Goal: Information Seeking & Learning: Learn about a topic

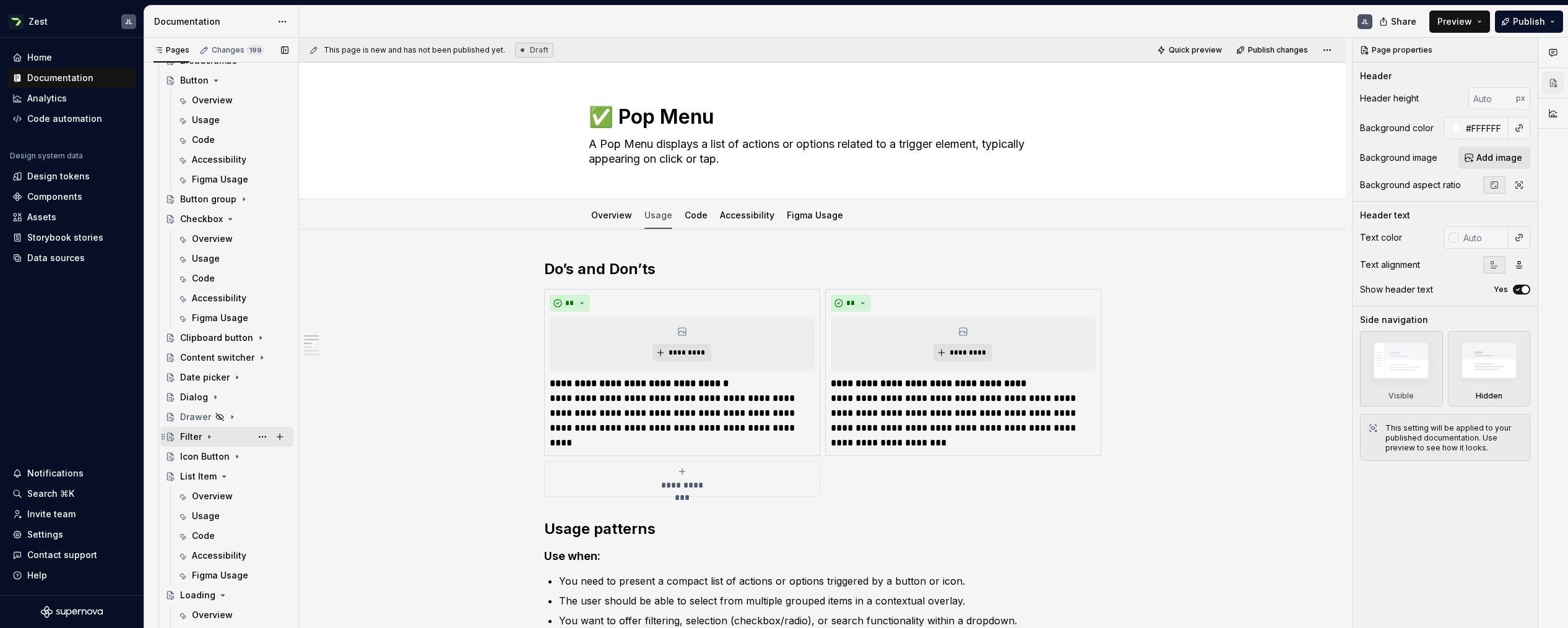
scroll to position [1071, 0]
click at [219, 491] on div "Overview" at bounding box center [212, 493] width 40 height 12
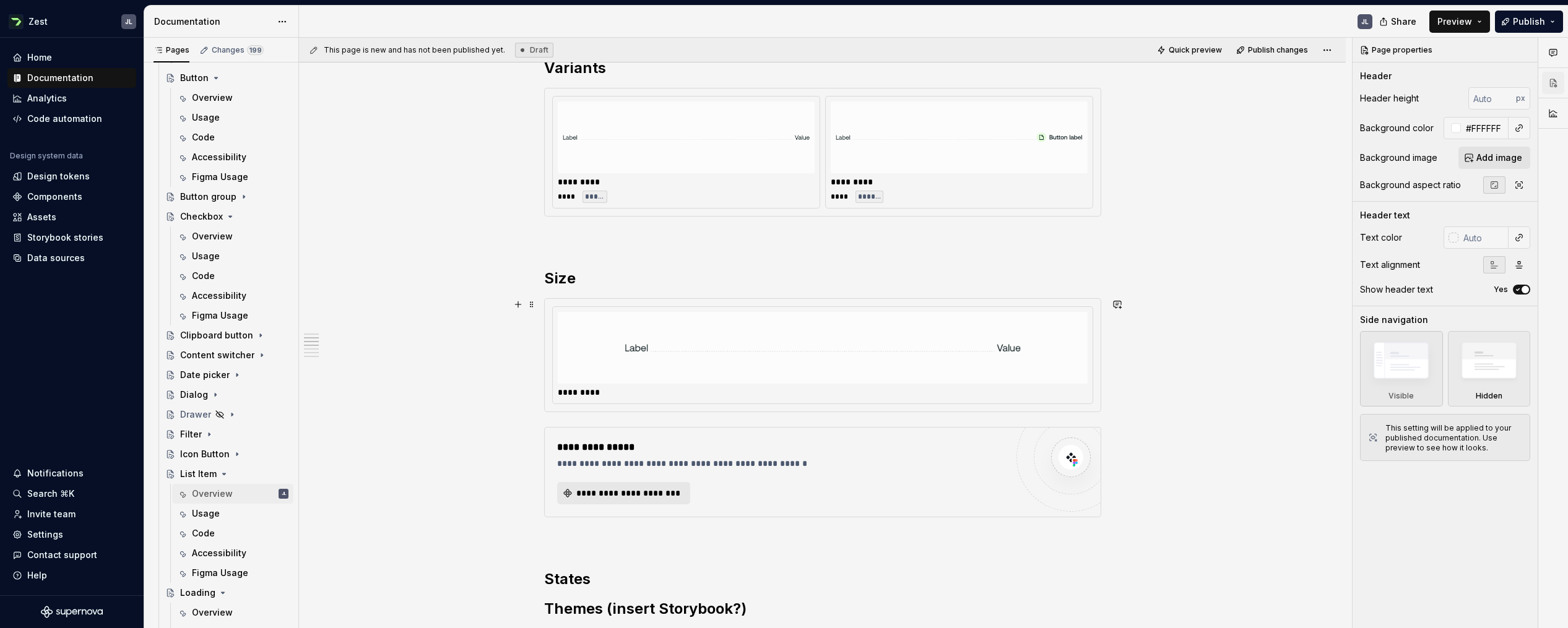
scroll to position [508, 0]
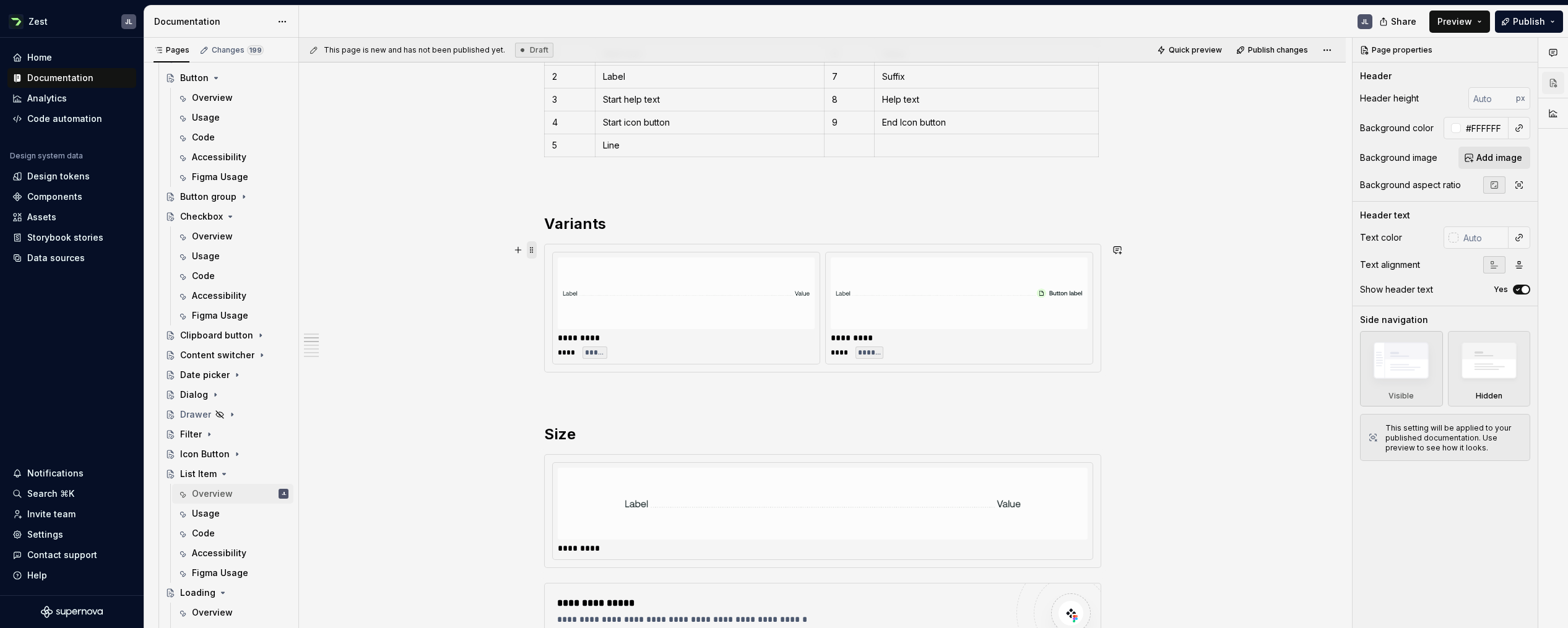
click at [533, 253] on span at bounding box center [532, 249] width 10 height 17
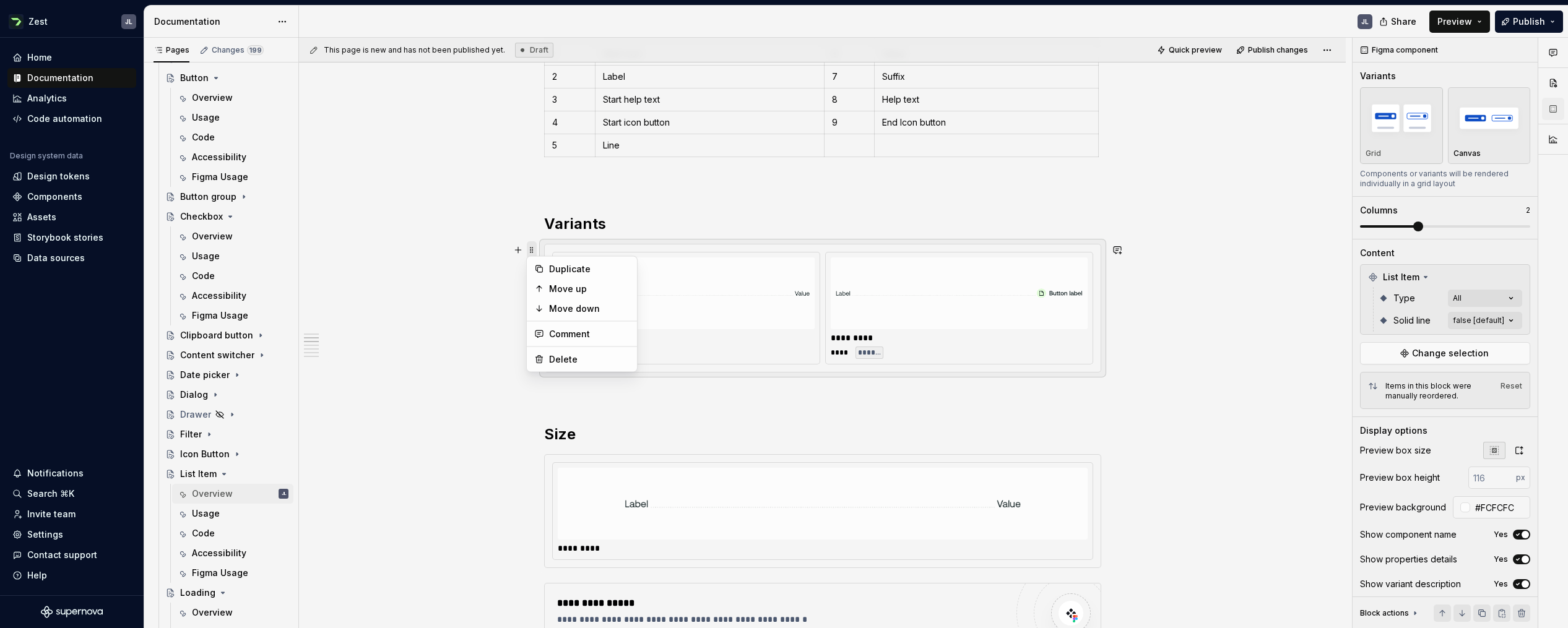
click at [533, 253] on span at bounding box center [532, 249] width 10 height 17
click at [670, 282] on img at bounding box center [686, 293] width 247 height 62
click at [969, 292] on div "Comments Open comments No comments yet Select ‘Comment’ from the block context …" at bounding box center [1460, 333] width 215 height 591
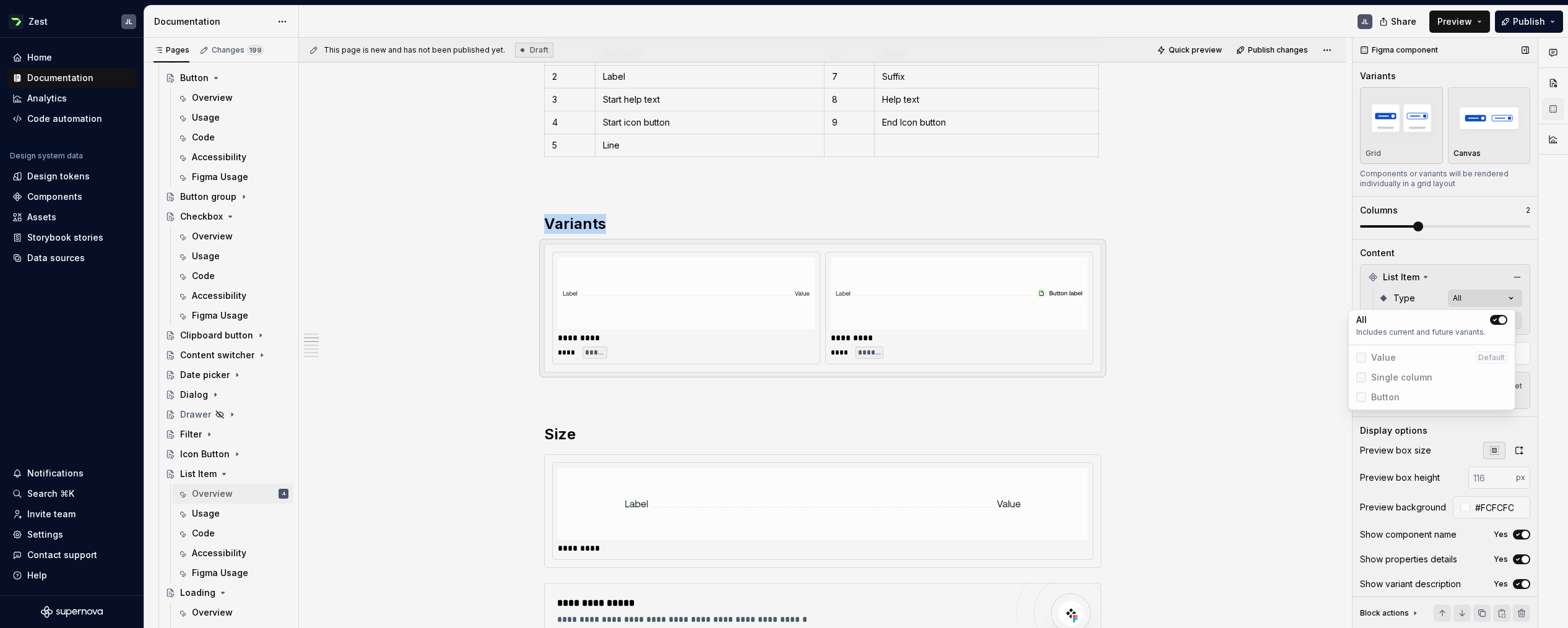
click at [969, 292] on div "Comments Open comments No comments yet Select ‘Comment’ from the block context …" at bounding box center [1460, 333] width 215 height 591
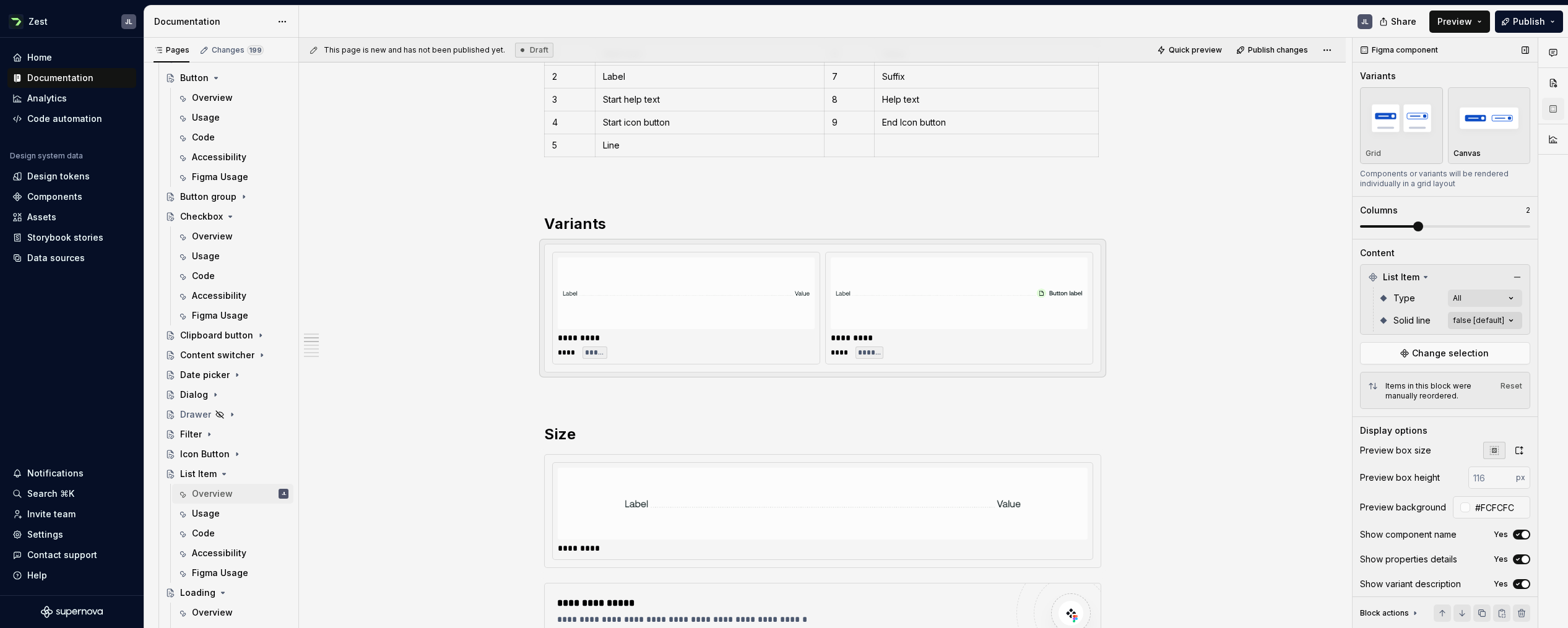
click at [969, 323] on div "Comments Open comments No comments yet Select ‘Comment’ from the block context …" at bounding box center [1460, 333] width 215 height 591
click at [969, 380] on div at bounding box center [1361, 380] width 10 height 10
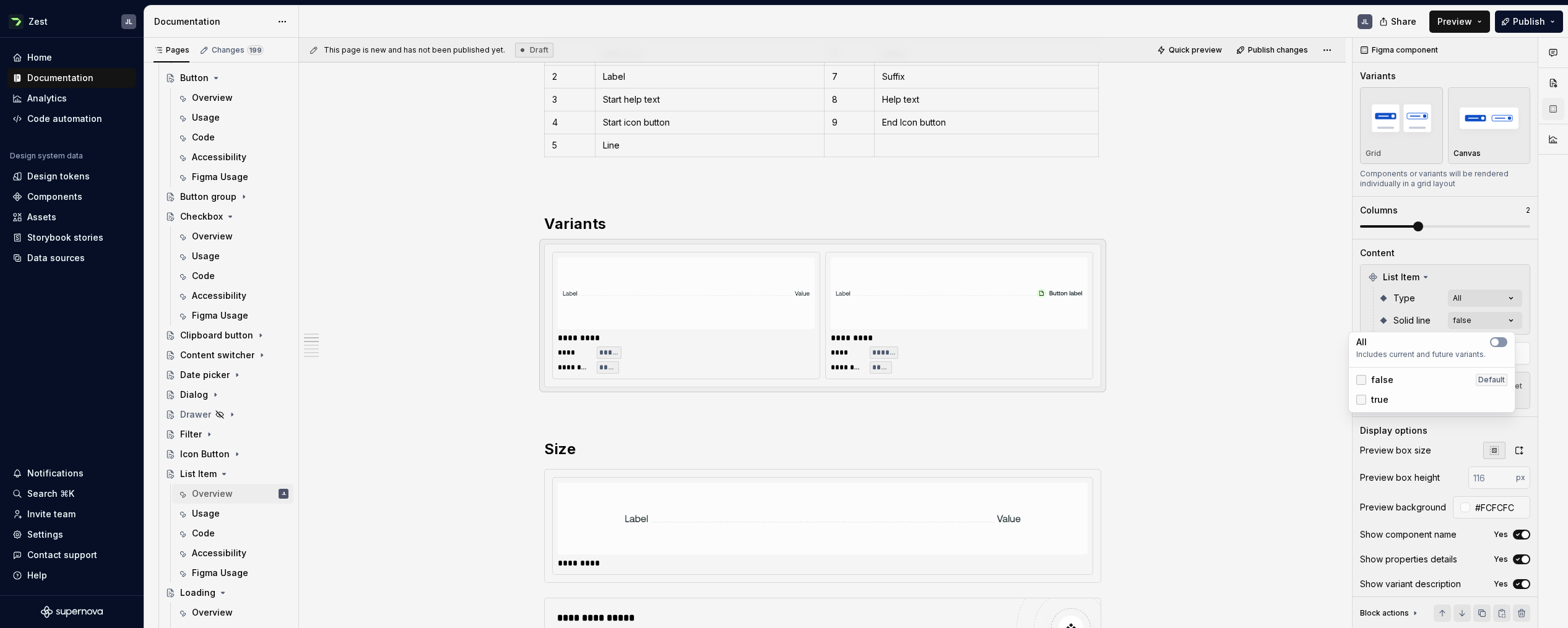
click at [969, 401] on div at bounding box center [1361, 400] width 10 height 10
click at [969, 371] on html "Zest JL Home Documentation Analytics Code automation Design system data Design …" at bounding box center [784, 314] width 1568 height 628
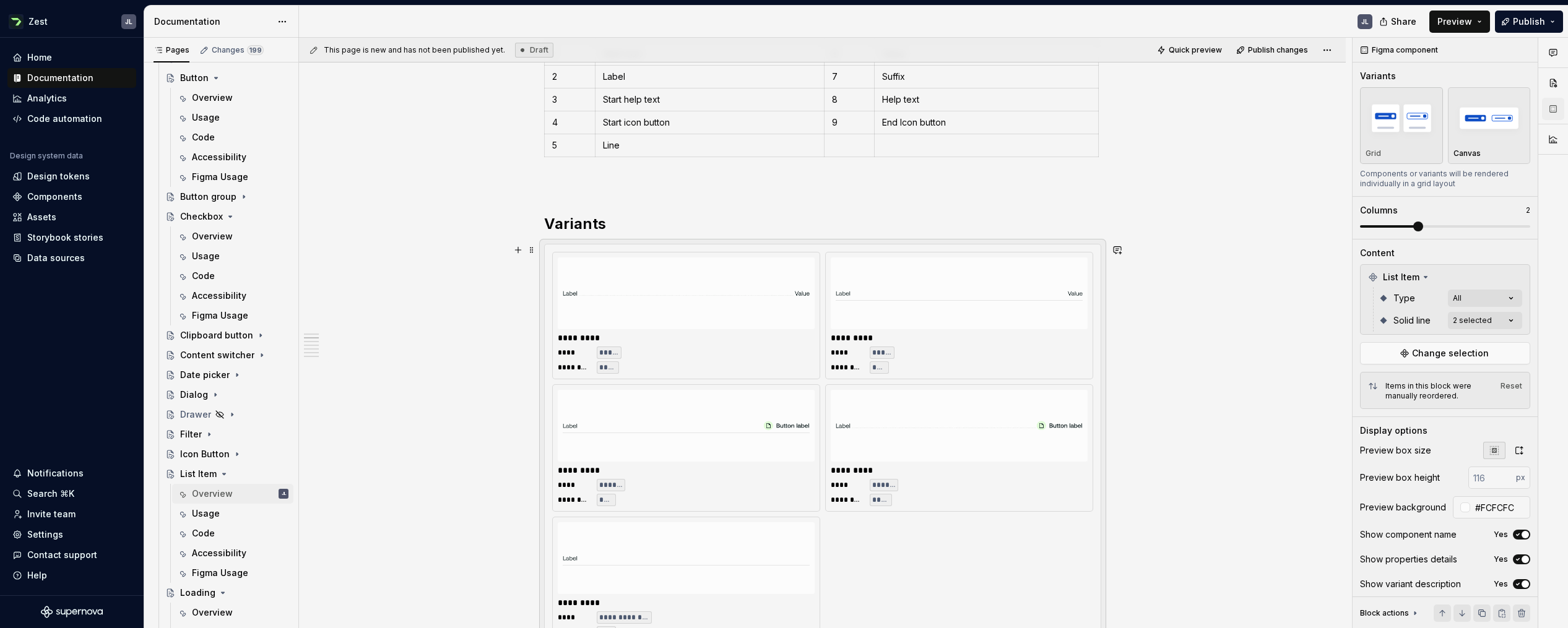
scroll to position [611, 0]
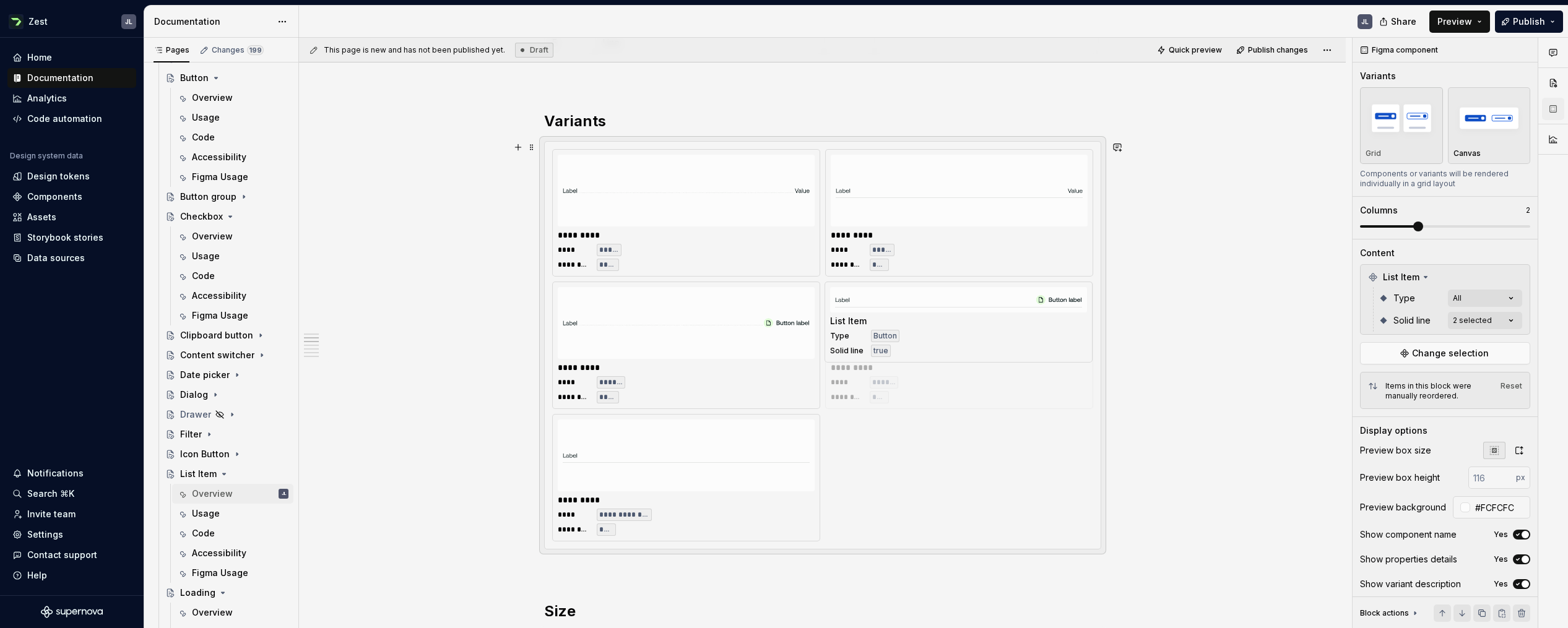
drag, startPoint x: 700, startPoint y: 312, endPoint x: 976, endPoint y: 325, distance: 276.3
click at [969, 226] on span at bounding box center [1417, 227] width 10 height 10
click at [969, 225] on span at bounding box center [1417, 227] width 10 height 10
click at [969, 227] on span at bounding box center [1417, 227] width 10 height 10
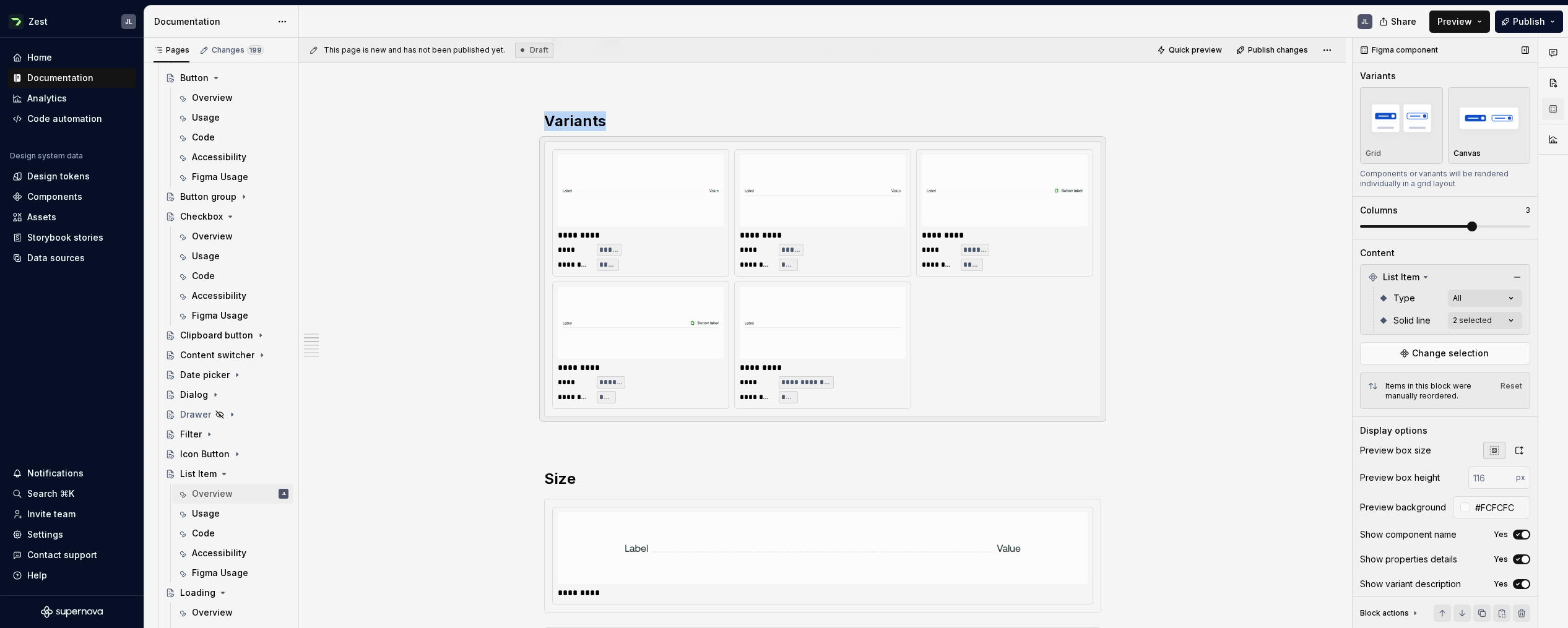
click at [969, 225] on span at bounding box center [1445, 226] width 170 height 2
click at [969, 226] on span at bounding box center [1472, 227] width 10 height 10
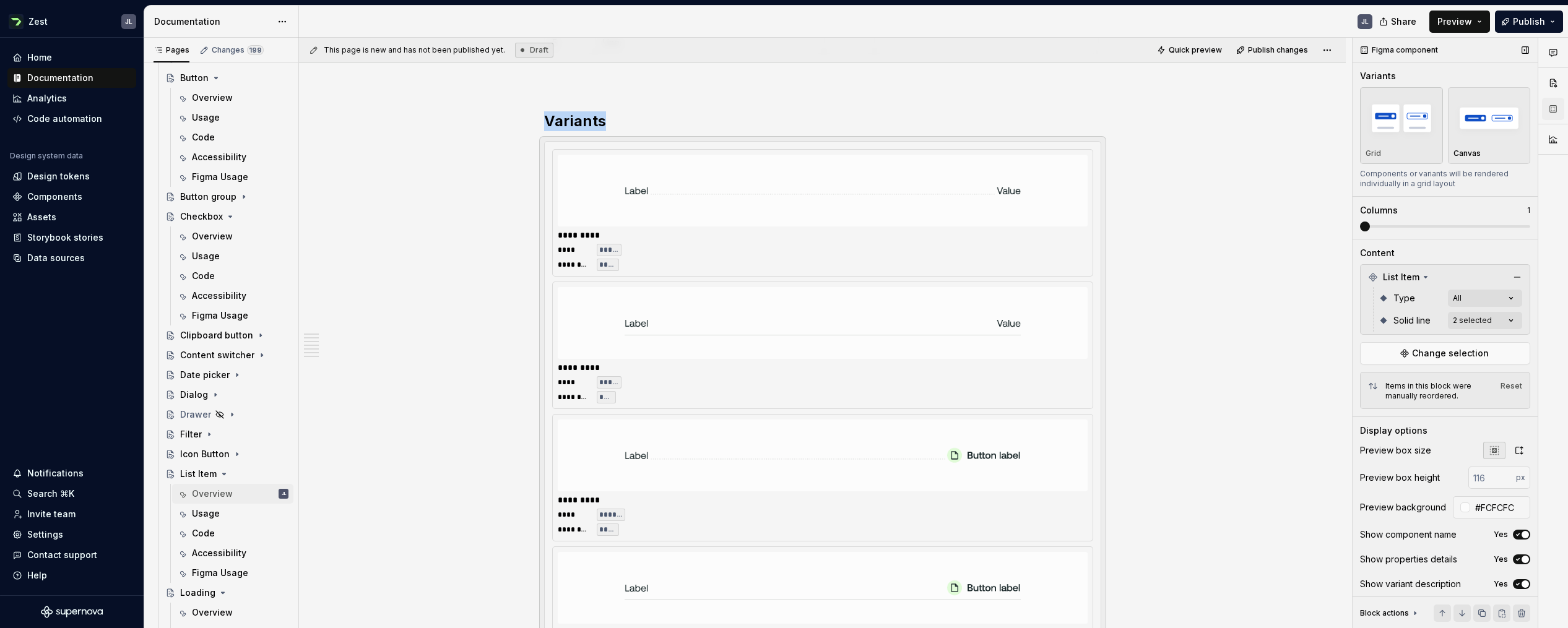
scroll to position [715, 0]
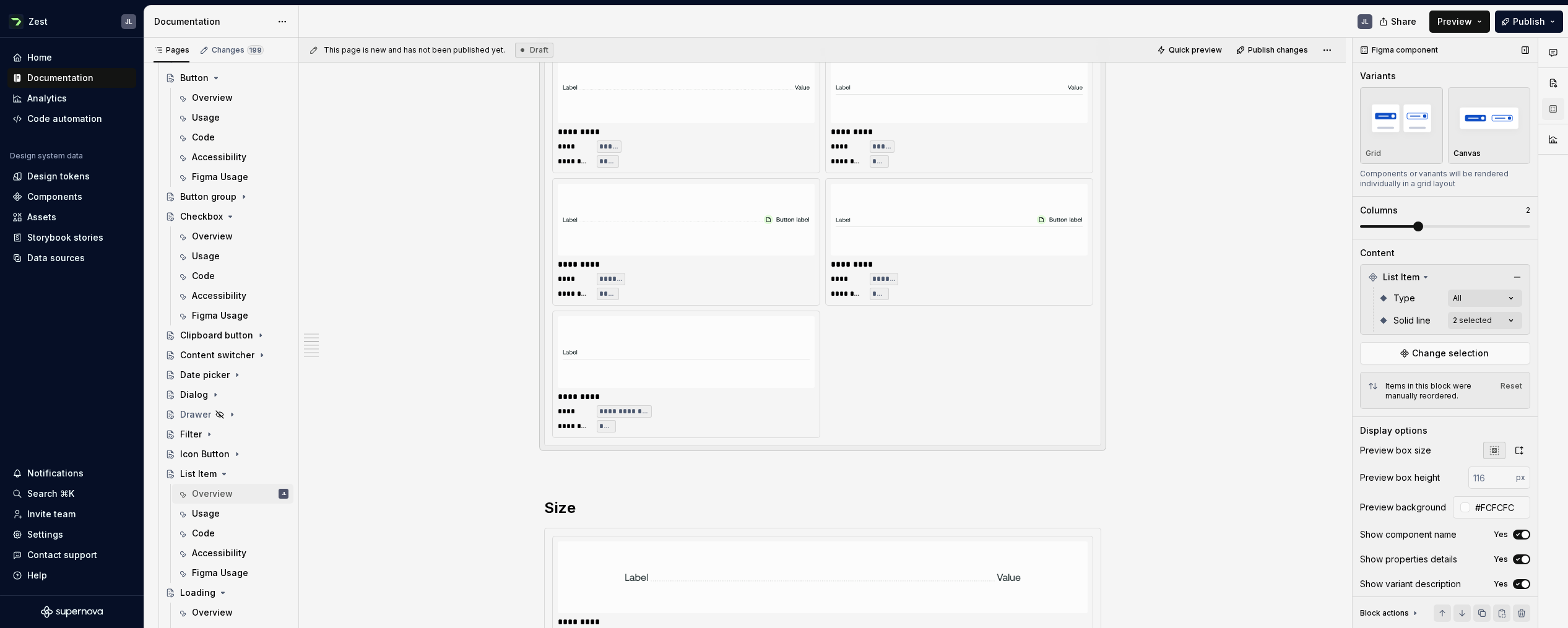
click at [969, 228] on span at bounding box center [1417, 227] width 10 height 10
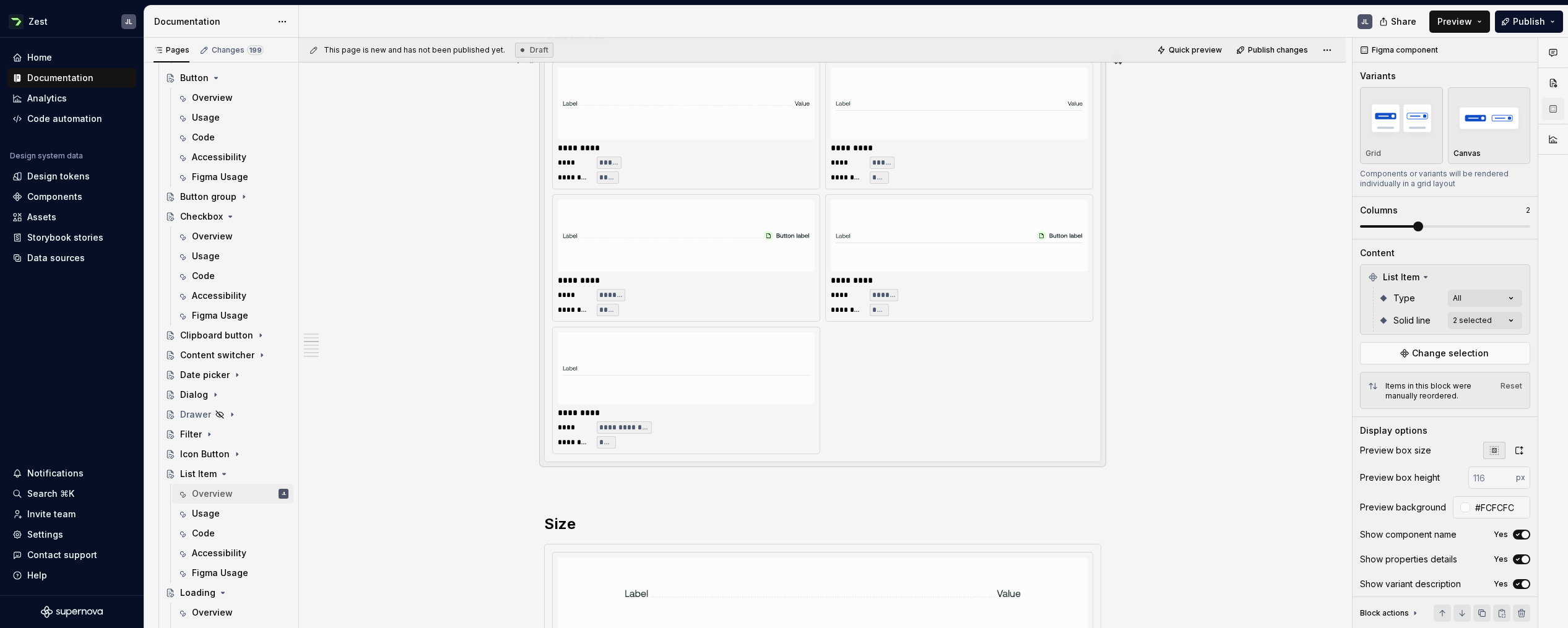
scroll to position [609, 0]
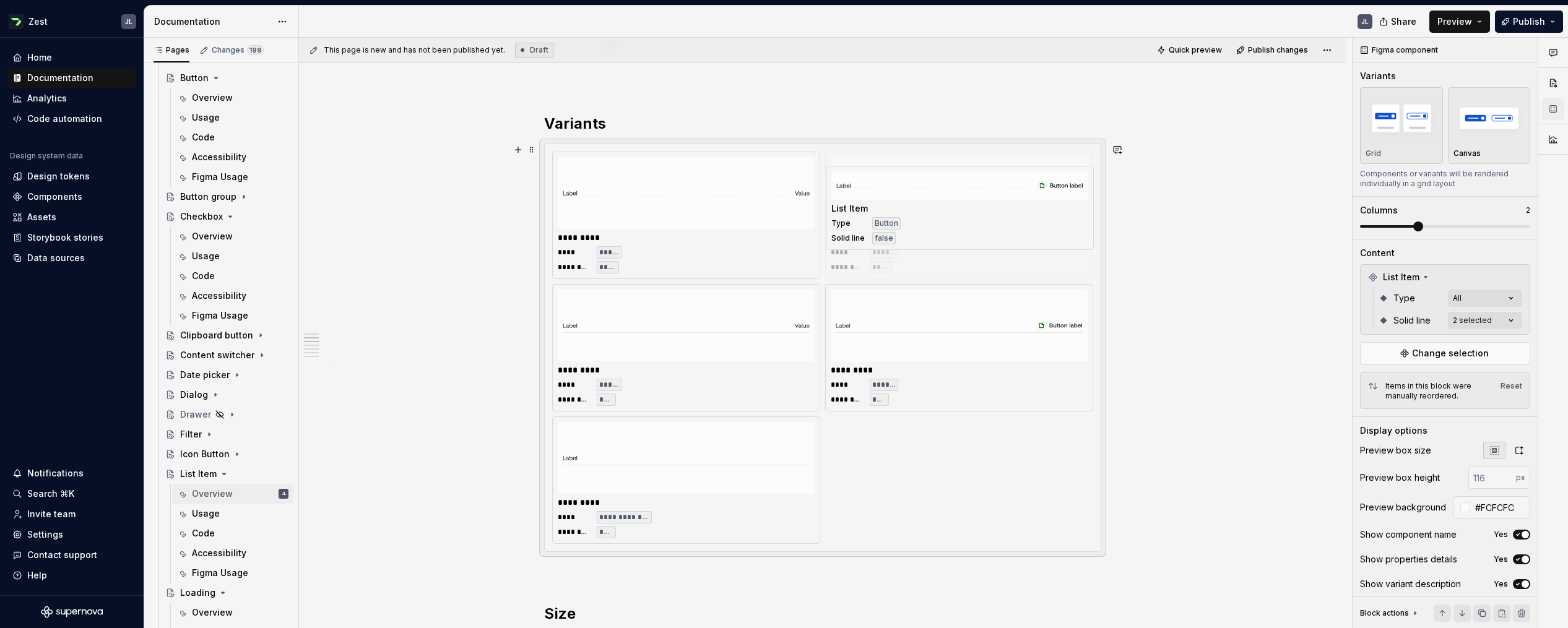
drag, startPoint x: 698, startPoint y: 332, endPoint x: 973, endPoint y: 214, distance: 299.2
click at [969, 214] on body "Zest JL Home Documentation Analytics Code automation Design system data Design …" at bounding box center [784, 314] width 1568 height 628
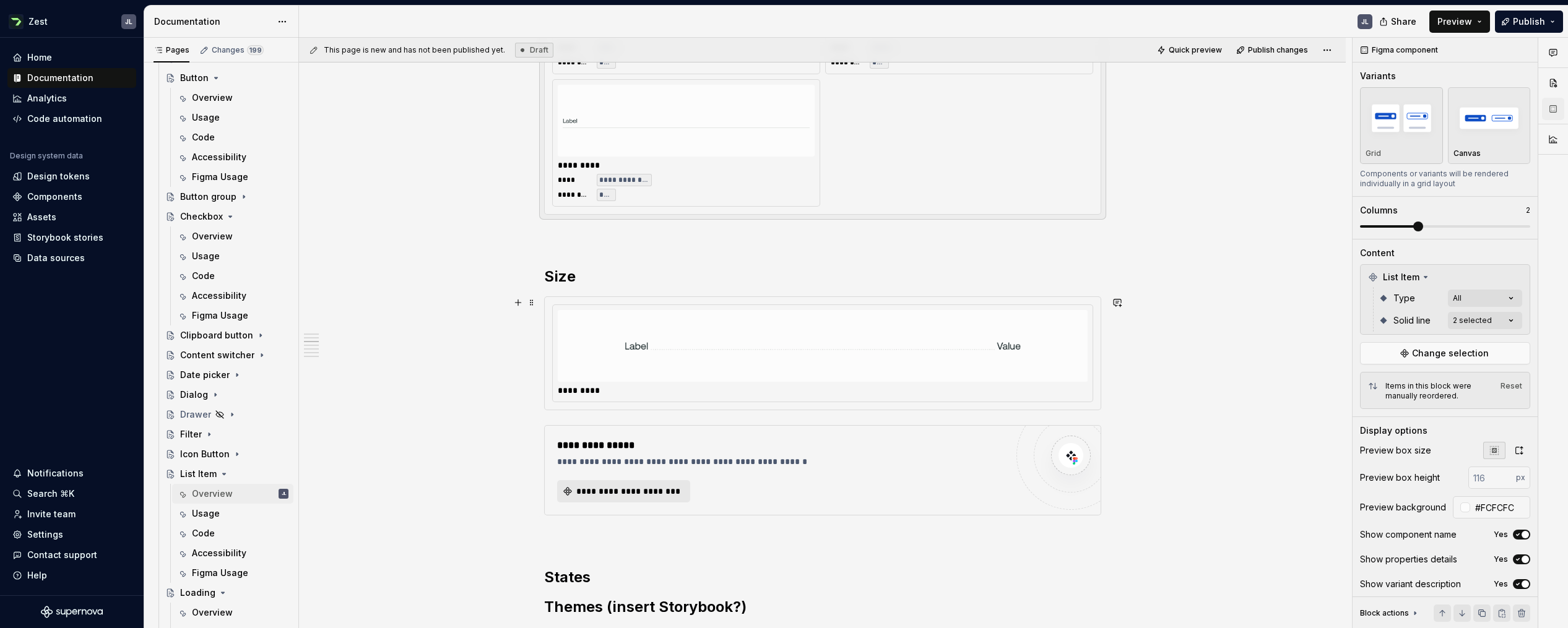
scroll to position [1073, 0]
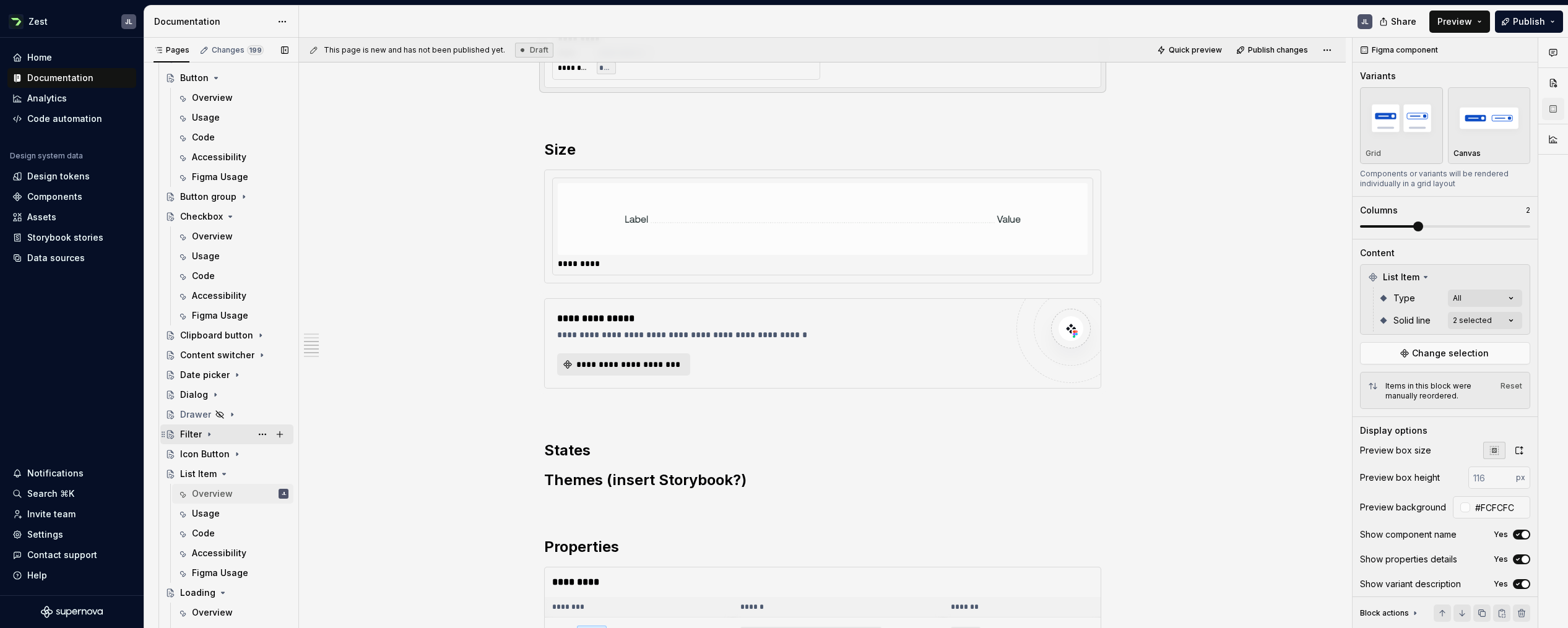
click at [196, 436] on div "Filter" at bounding box center [190, 434] width 22 height 12
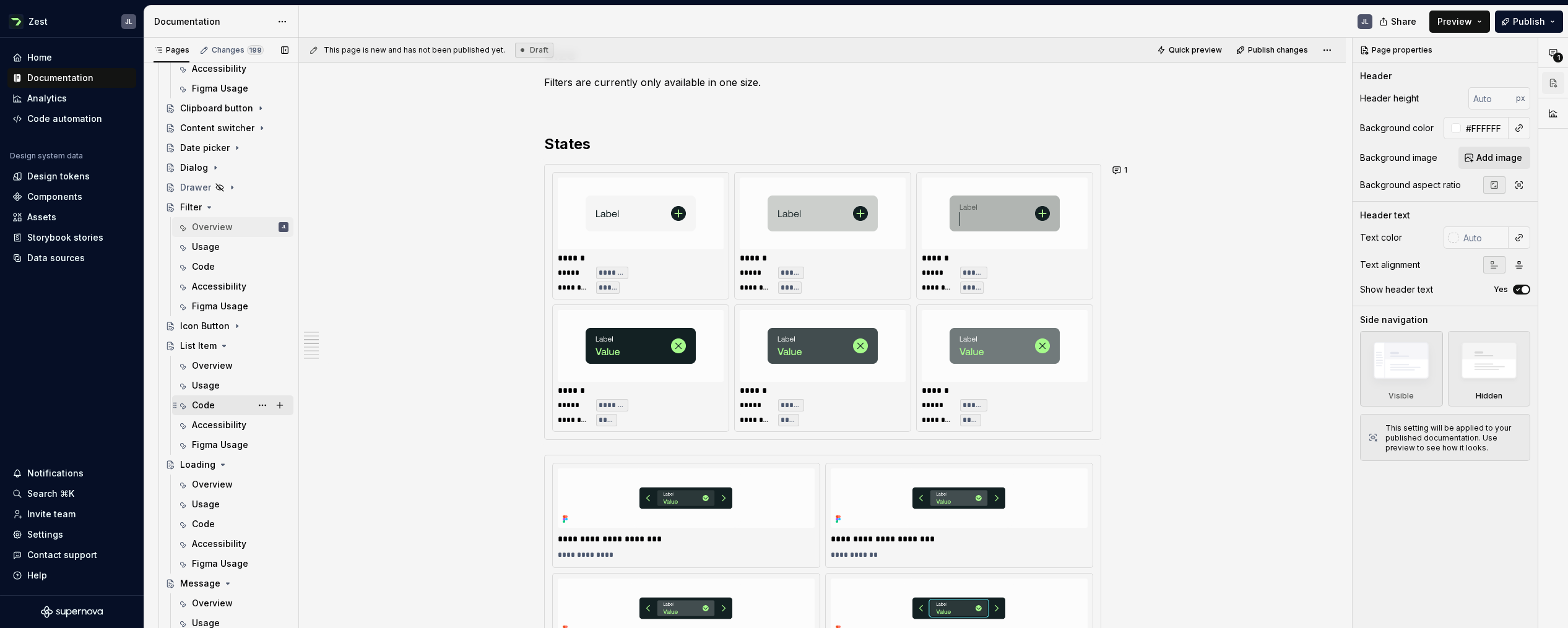
scroll to position [1286, 0]
click at [208, 359] on div "List Item" at bounding box center [198, 357] width 36 height 12
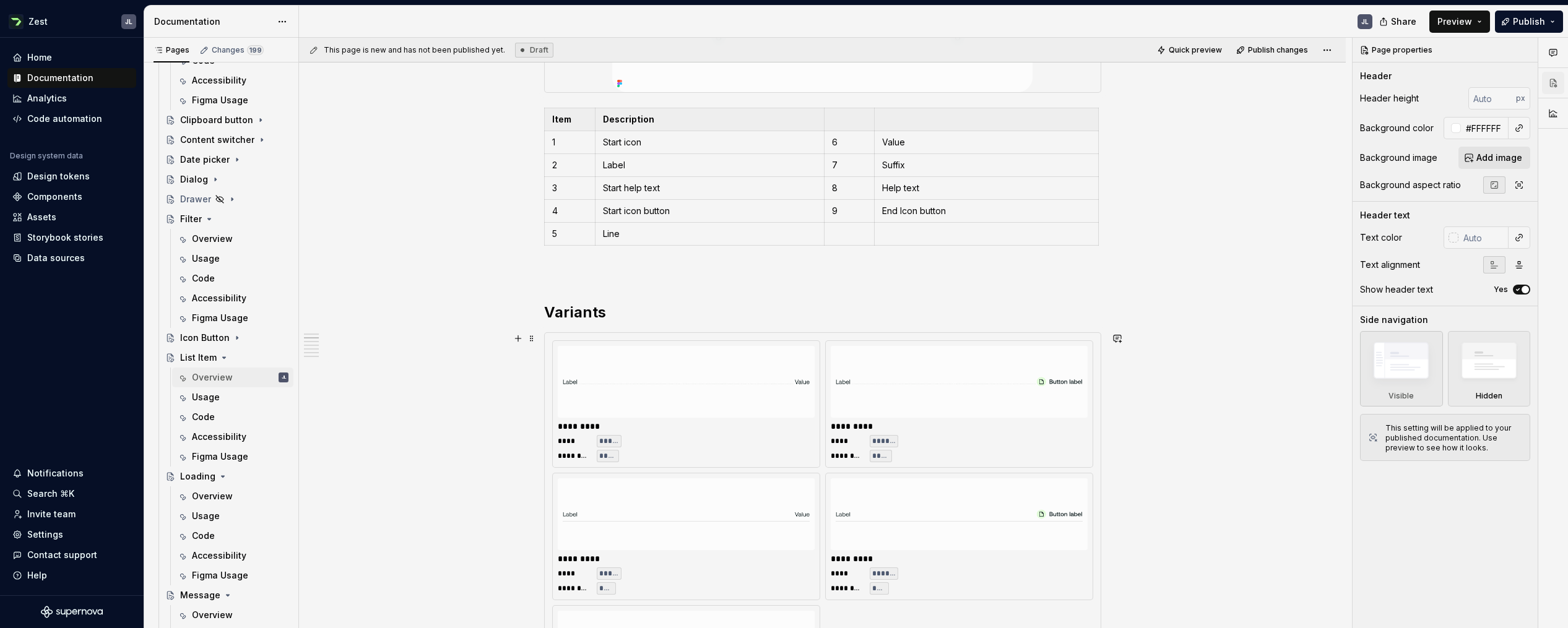
scroll to position [838, 0]
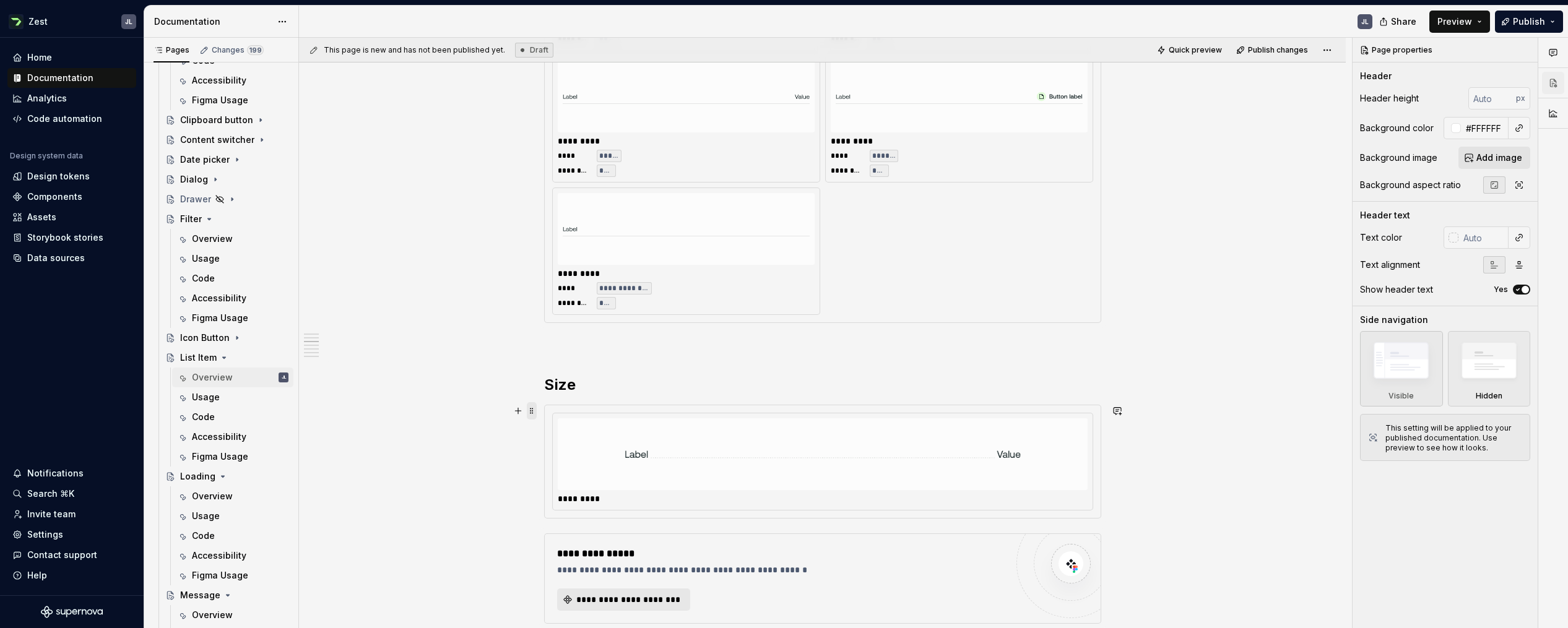
click at [532, 414] on span at bounding box center [532, 410] width 10 height 17
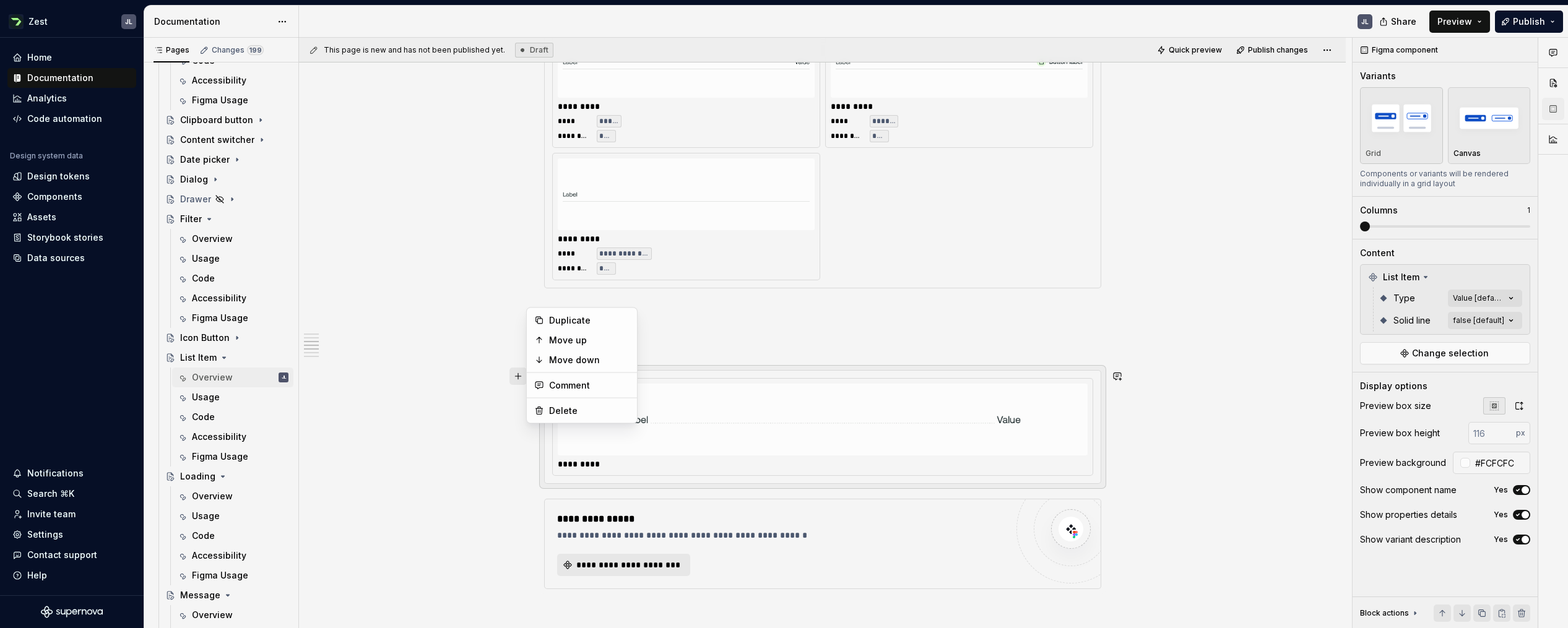
scroll to position [947, 0]
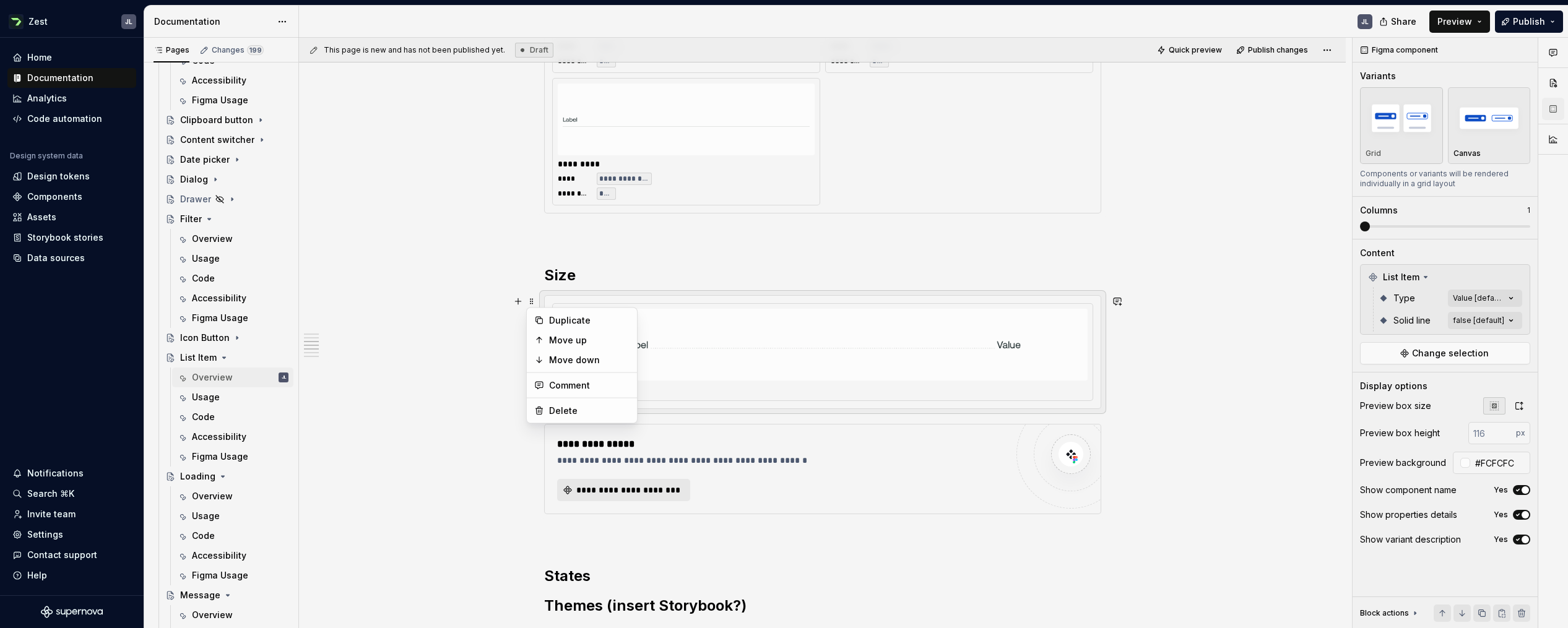
click at [504, 338] on div "**********" at bounding box center [822, 461] width 1047 height 2358
click at [691, 359] on img at bounding box center [822, 345] width 396 height 62
click at [812, 335] on img at bounding box center [822, 345] width 396 height 62
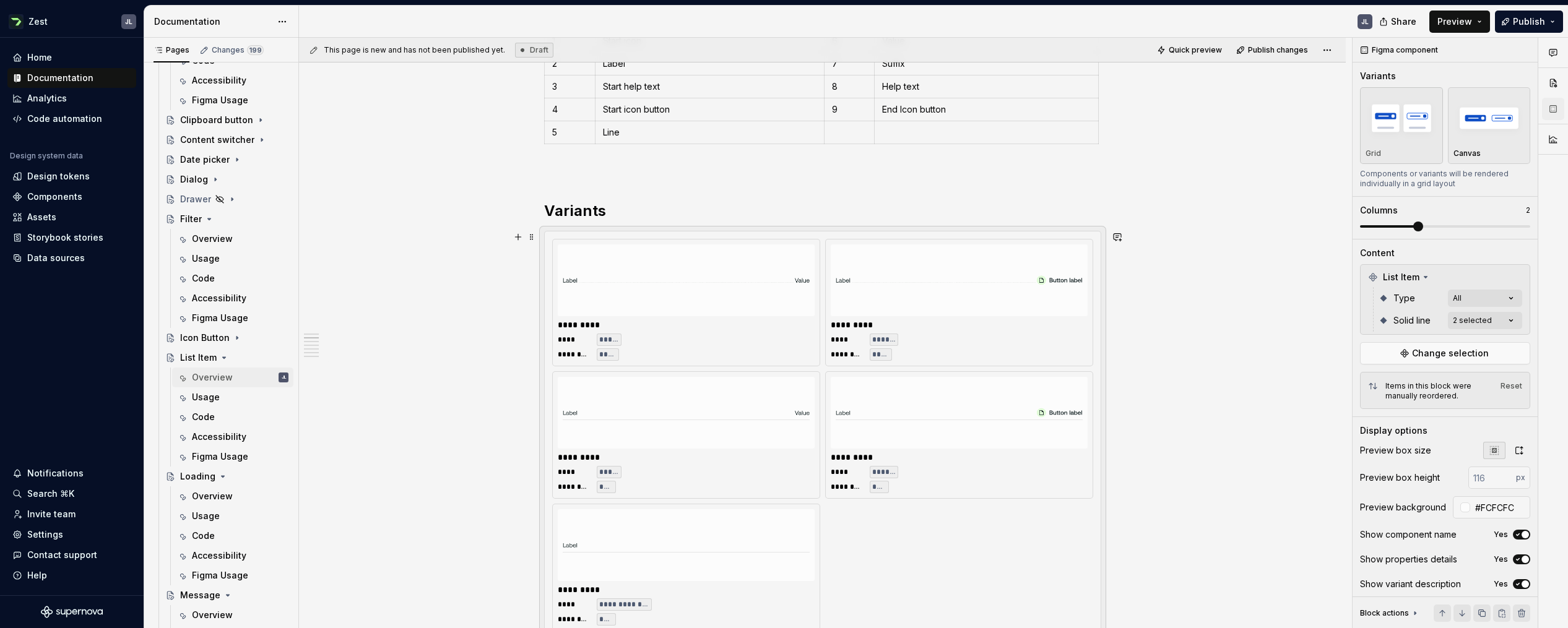
click at [928, 282] on img at bounding box center [958, 280] width 247 height 62
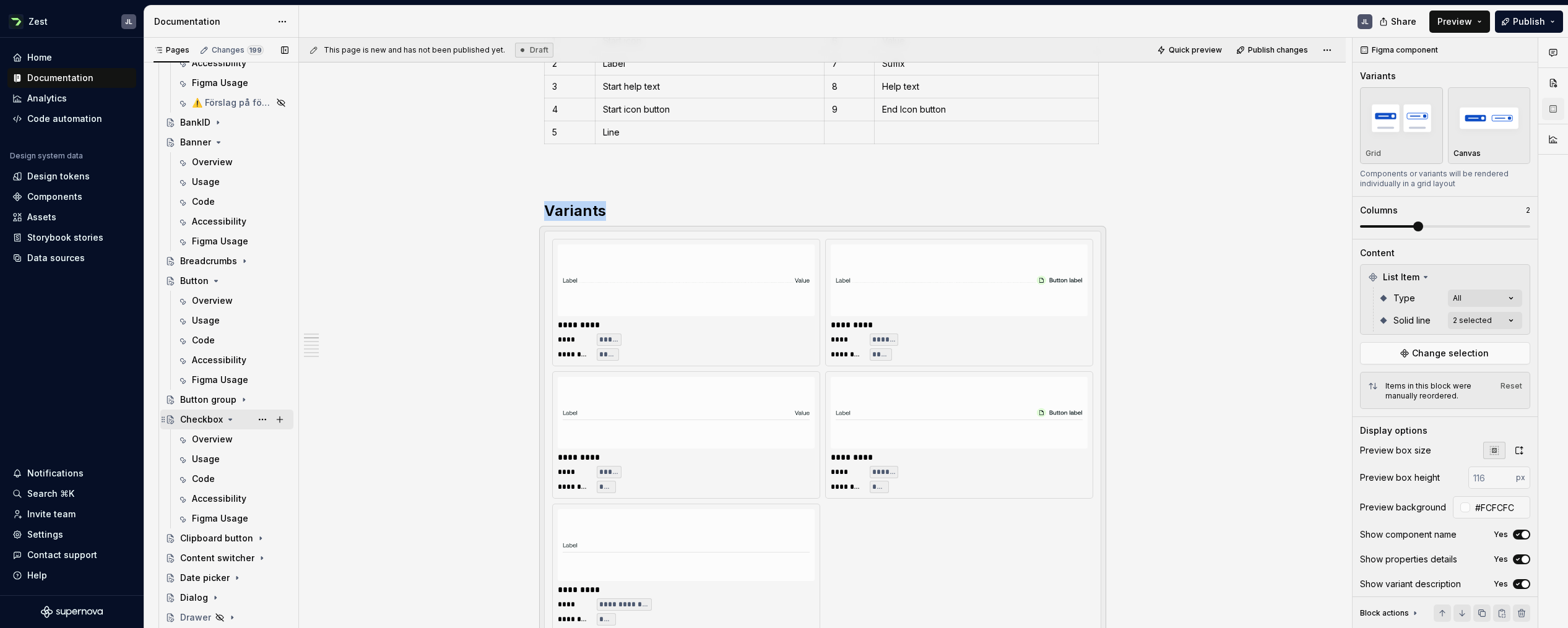
click at [208, 421] on div "Checkbox" at bounding box center [201, 419] width 43 height 12
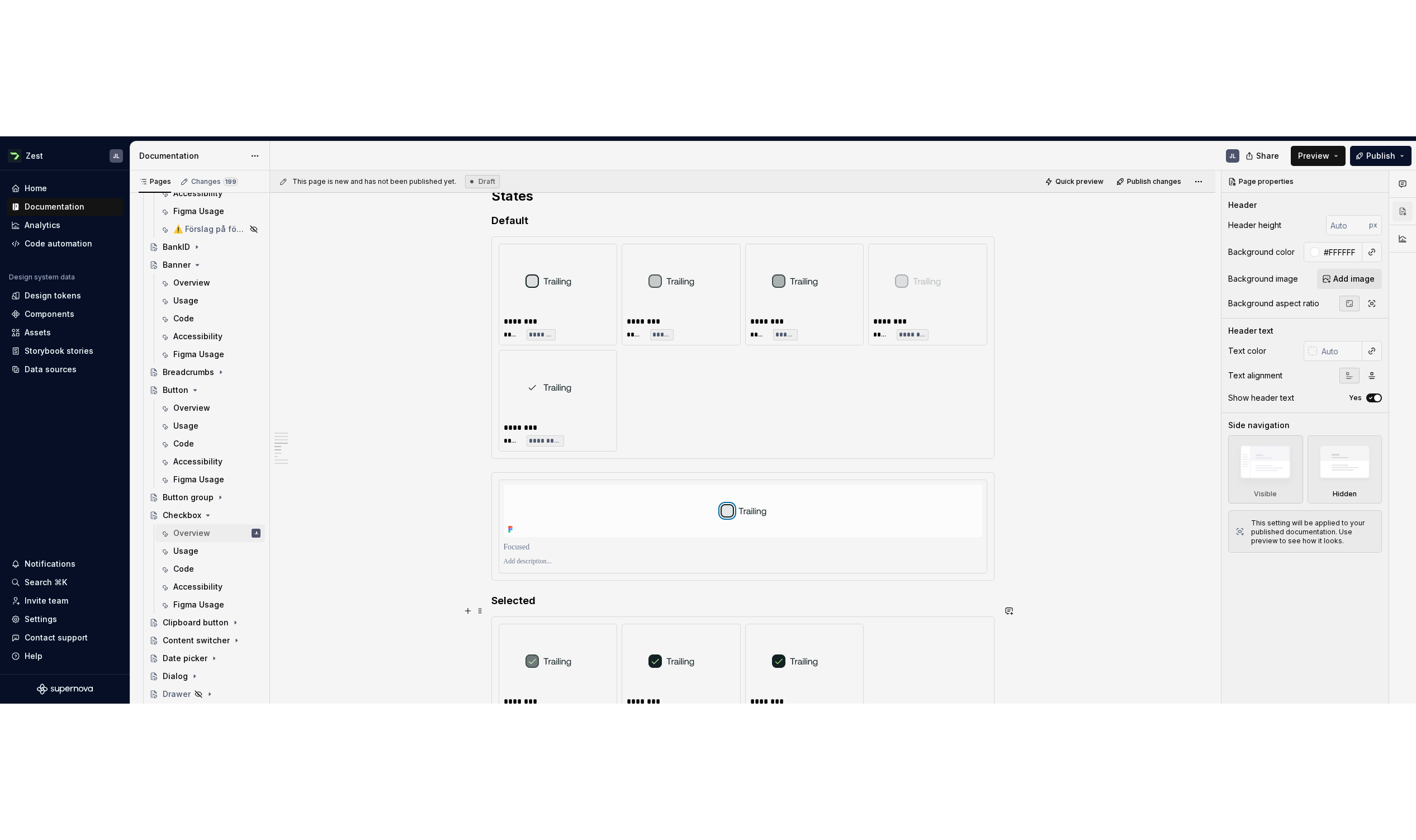
scroll to position [1015, 0]
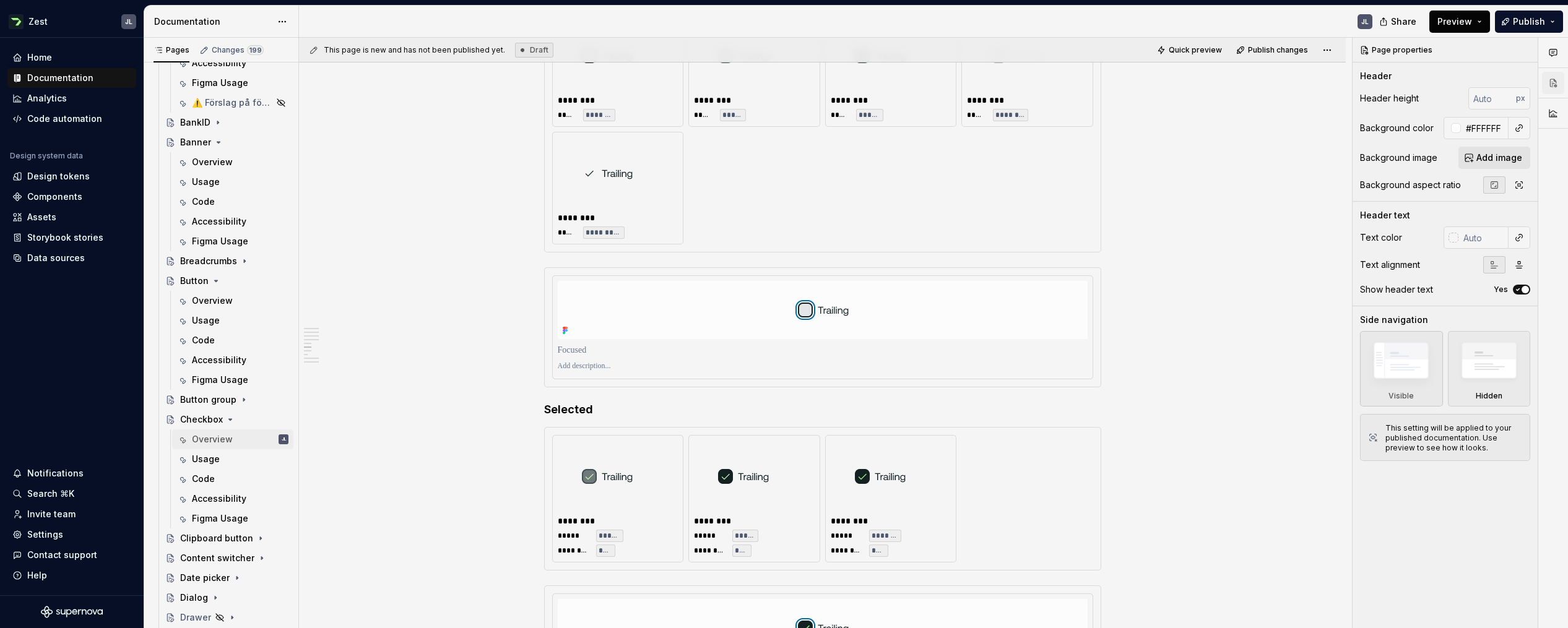
click at [969, 23] on button "Preview" at bounding box center [1459, 22] width 61 height 23
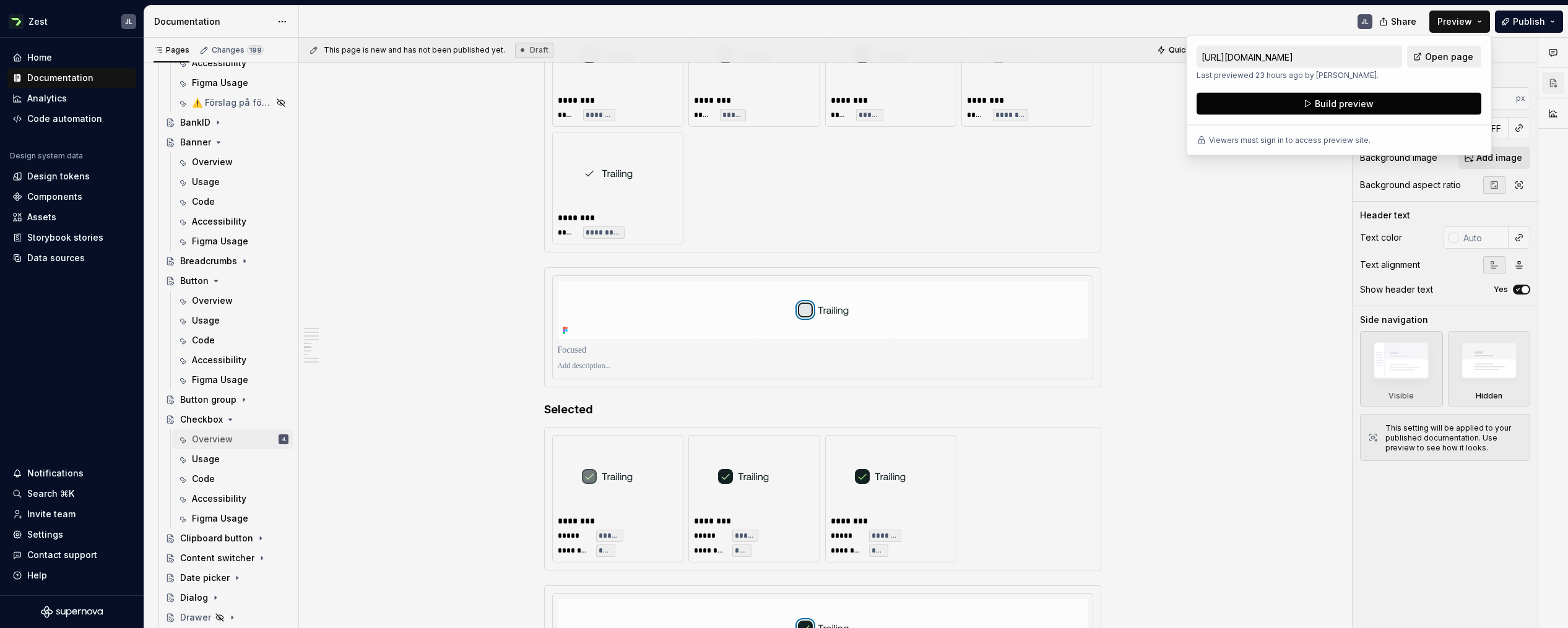
click at [969, 101] on button "Build preview" at bounding box center [1339, 104] width 285 height 23
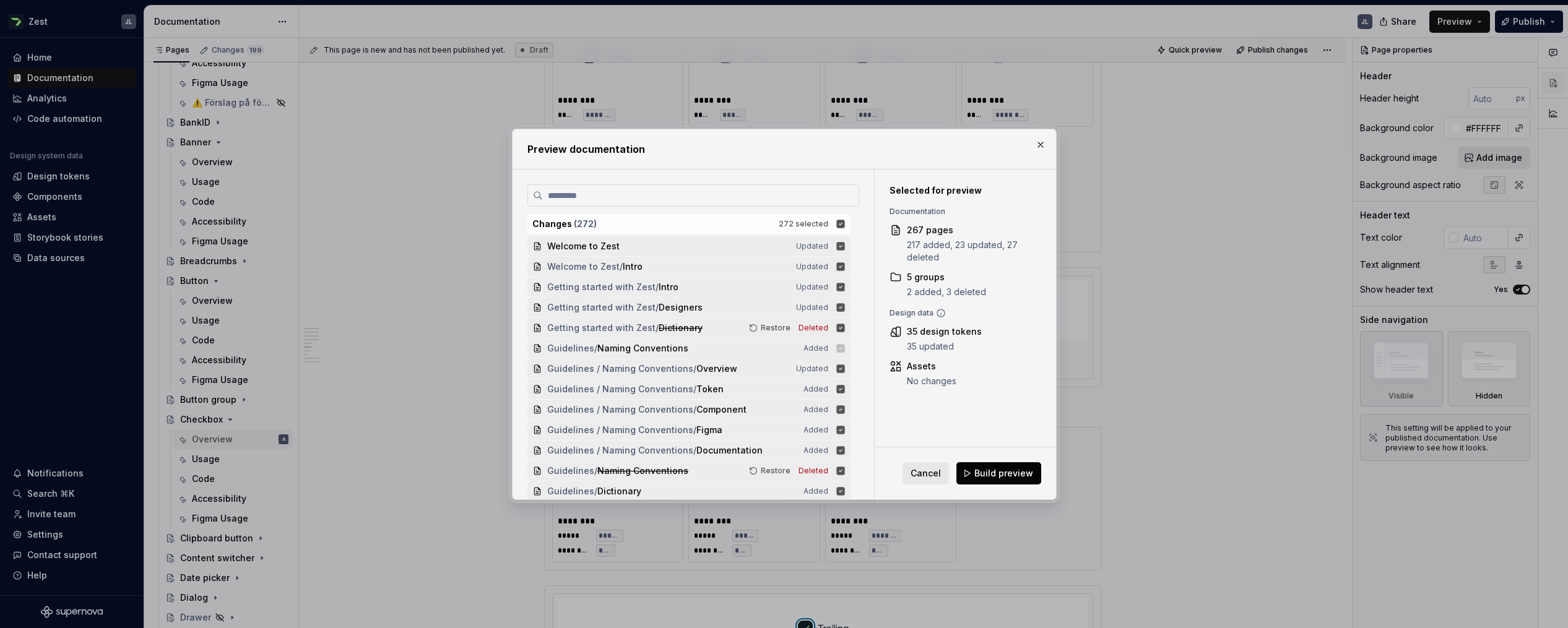
click at [969, 480] on button "Build preview" at bounding box center [998, 473] width 85 height 23
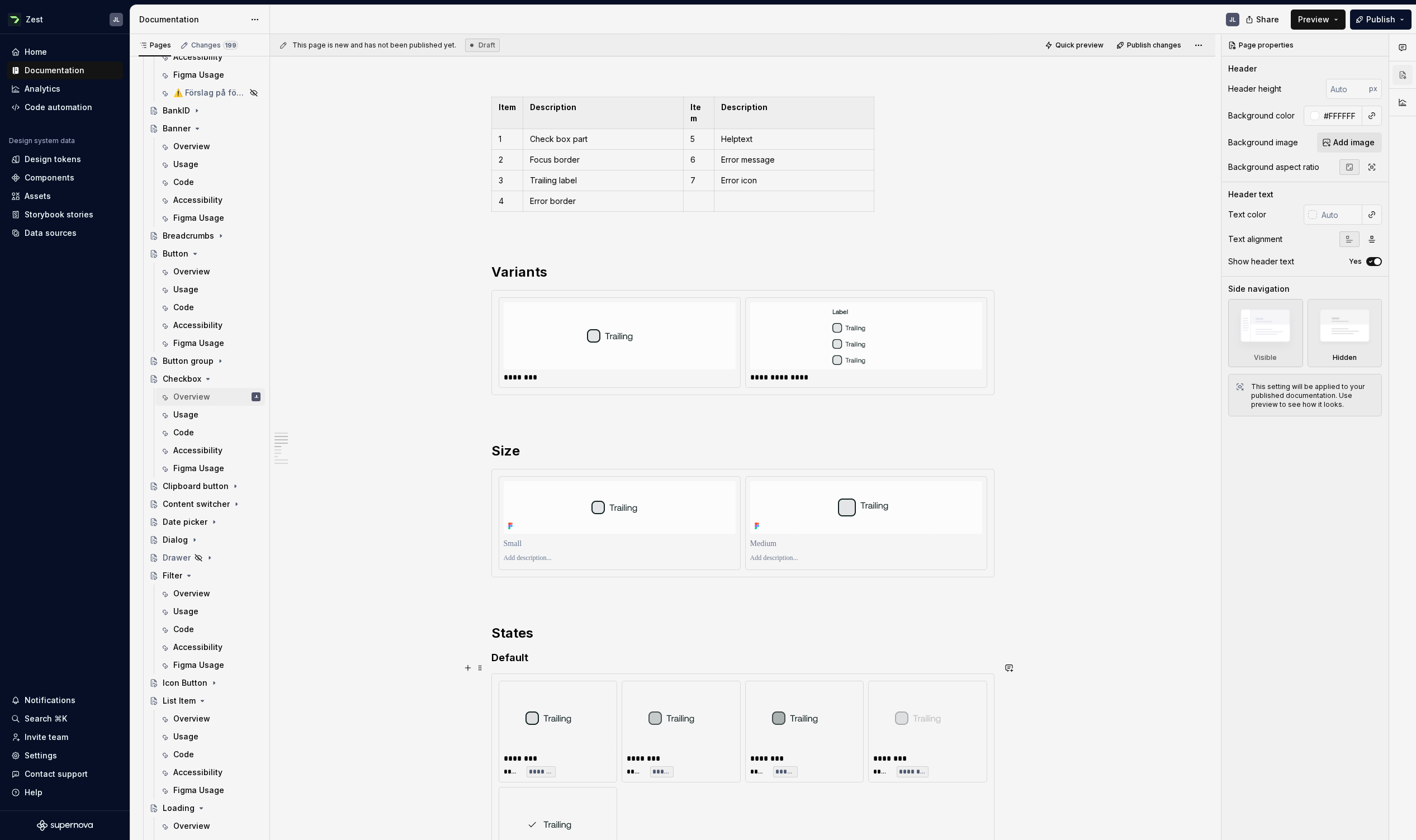
scroll to position [251, 0]
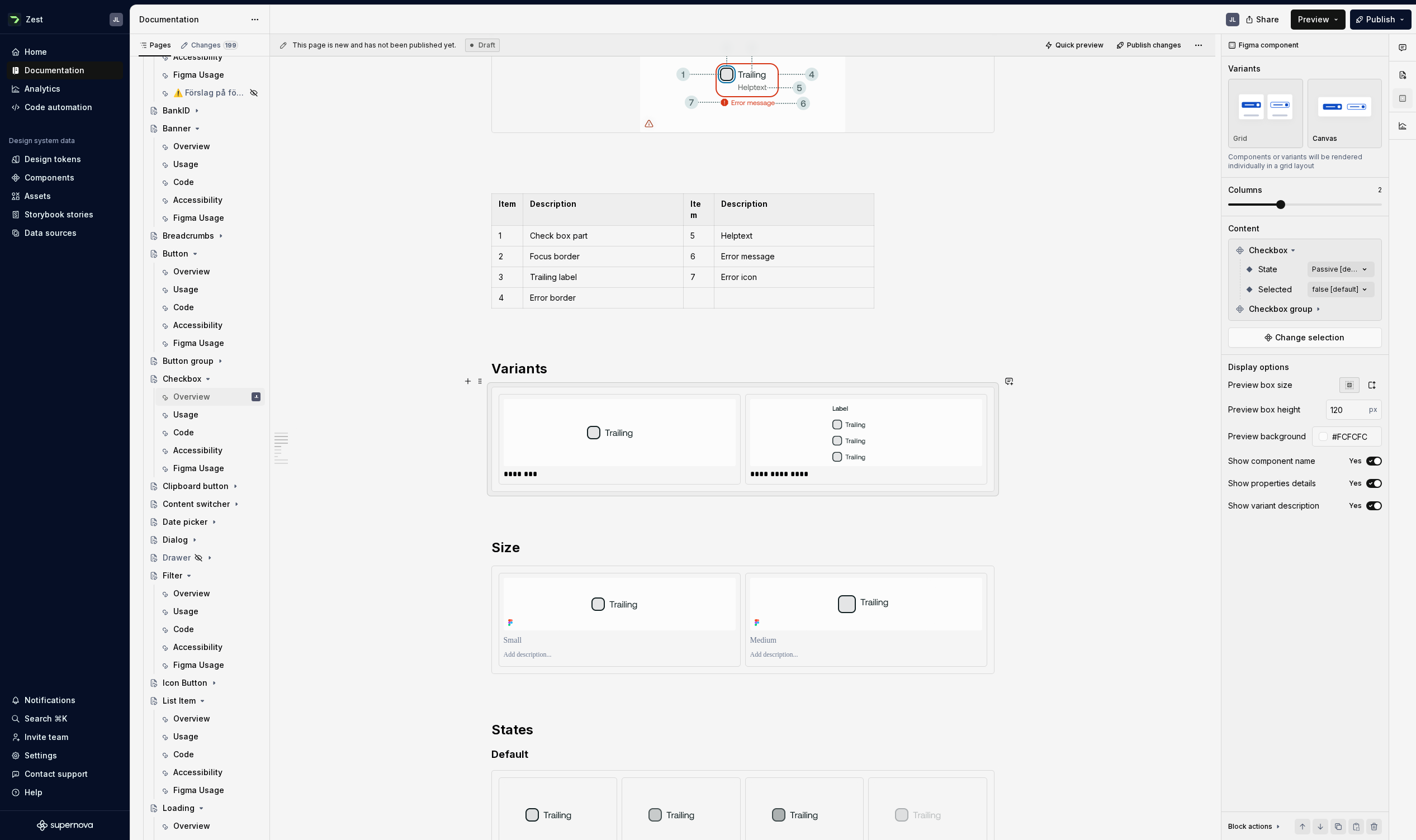
click at [545, 450] on div at bounding box center [619, 433] width 232 height 67
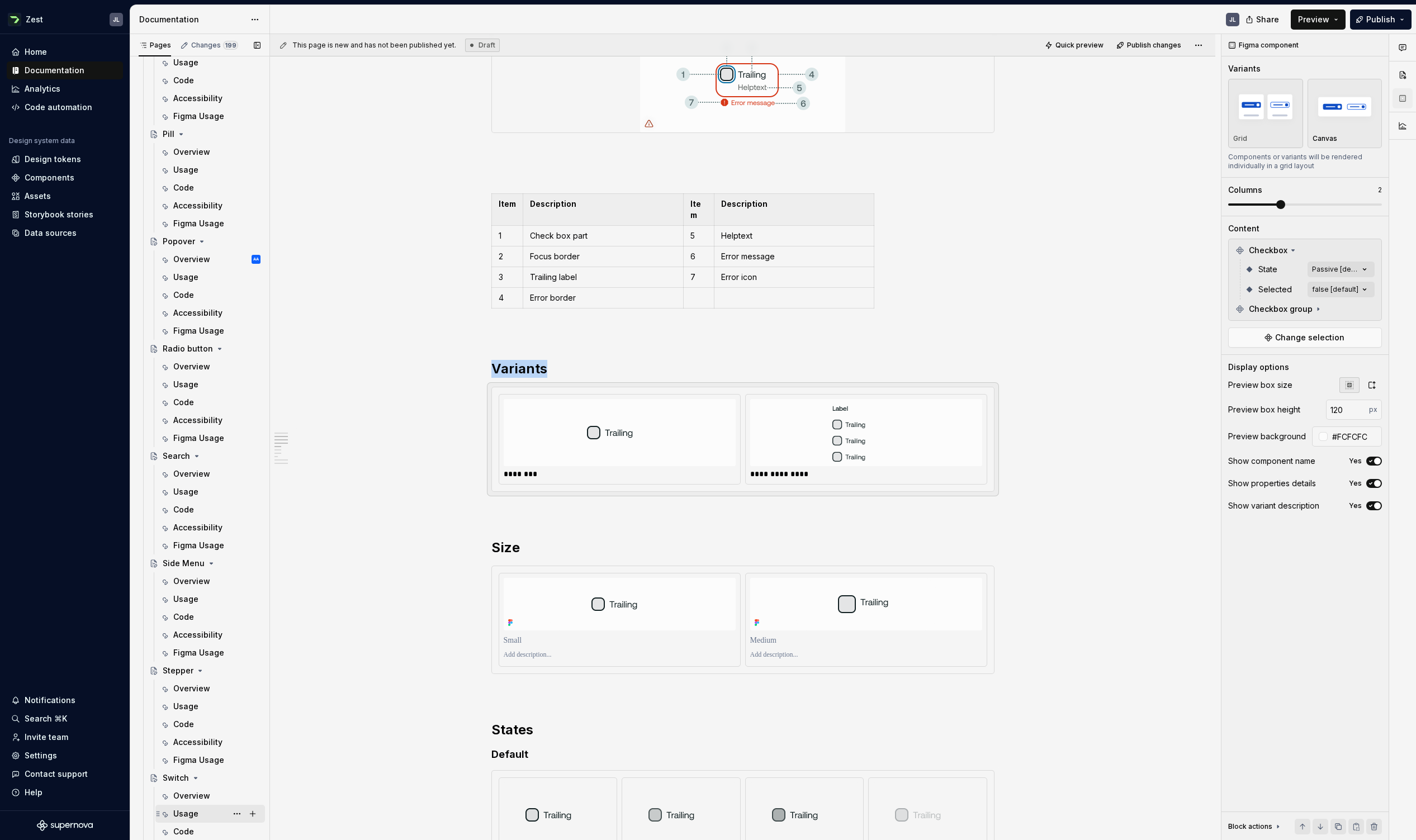
scroll to position [2111, 0]
click at [178, 512] on div "Overview" at bounding box center [192, 571] width 37 height 11
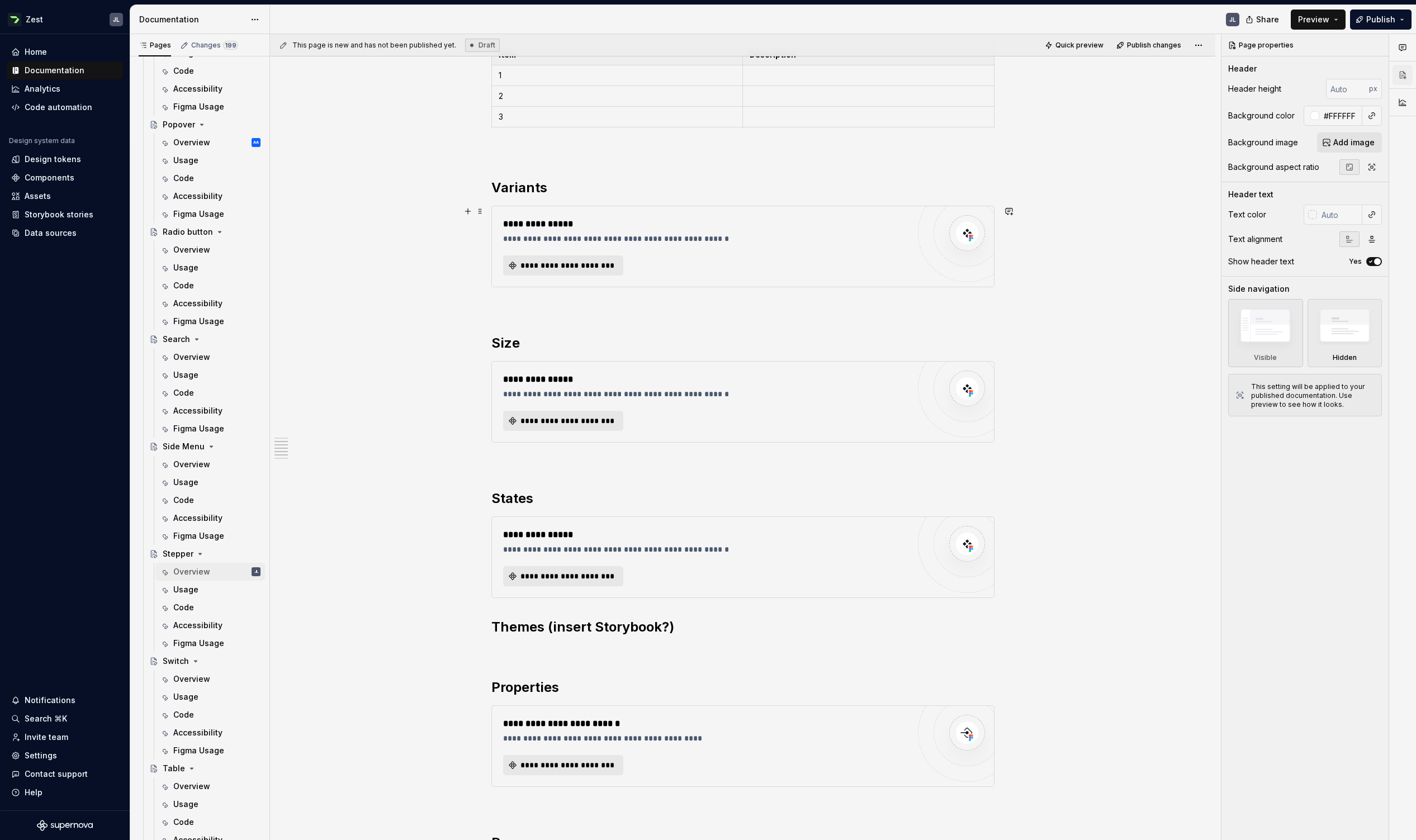
scroll to position [198, 0]
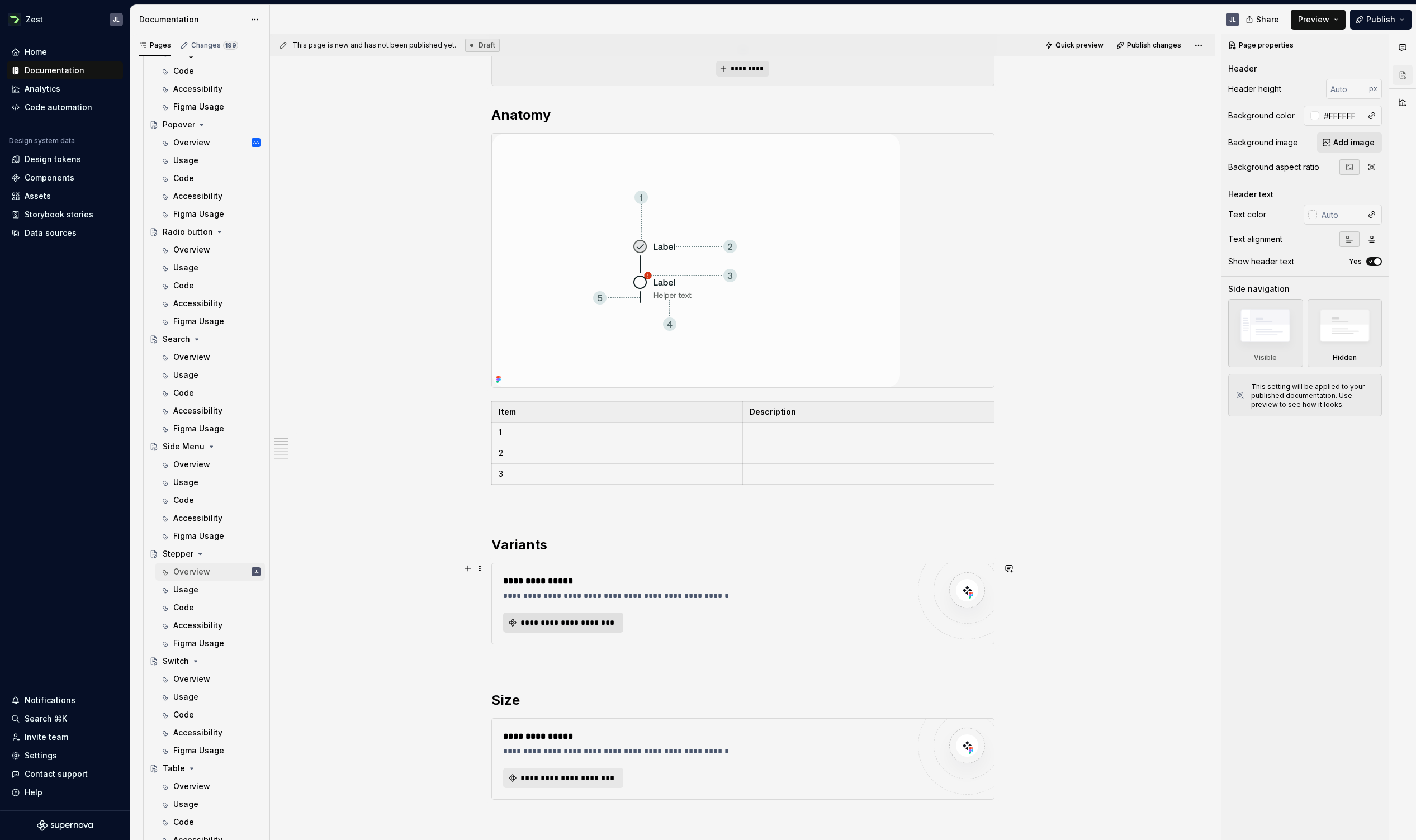
click at [531, 512] on span "**********" at bounding box center [567, 622] width 96 height 11
type textarea "*"
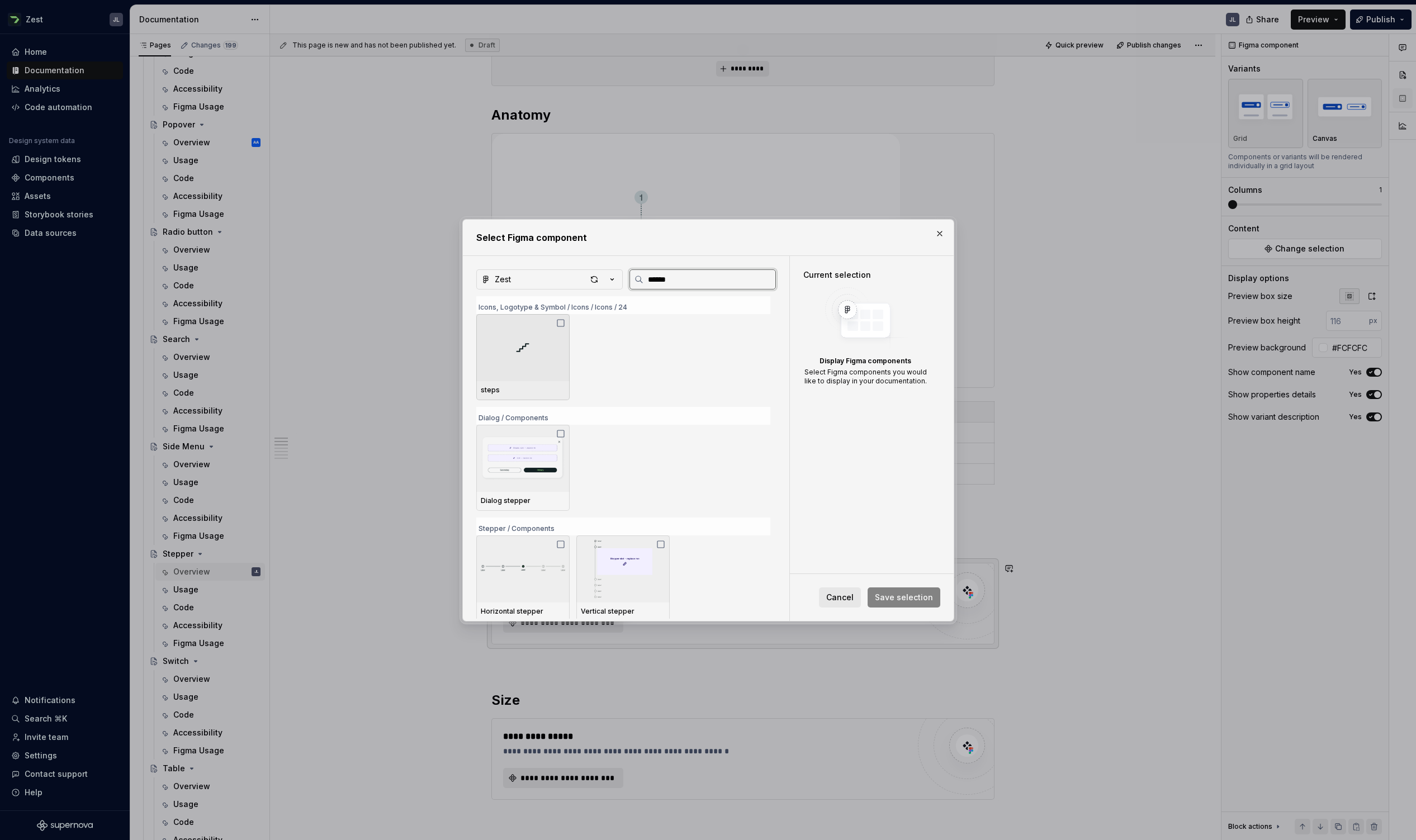
type input "*******"
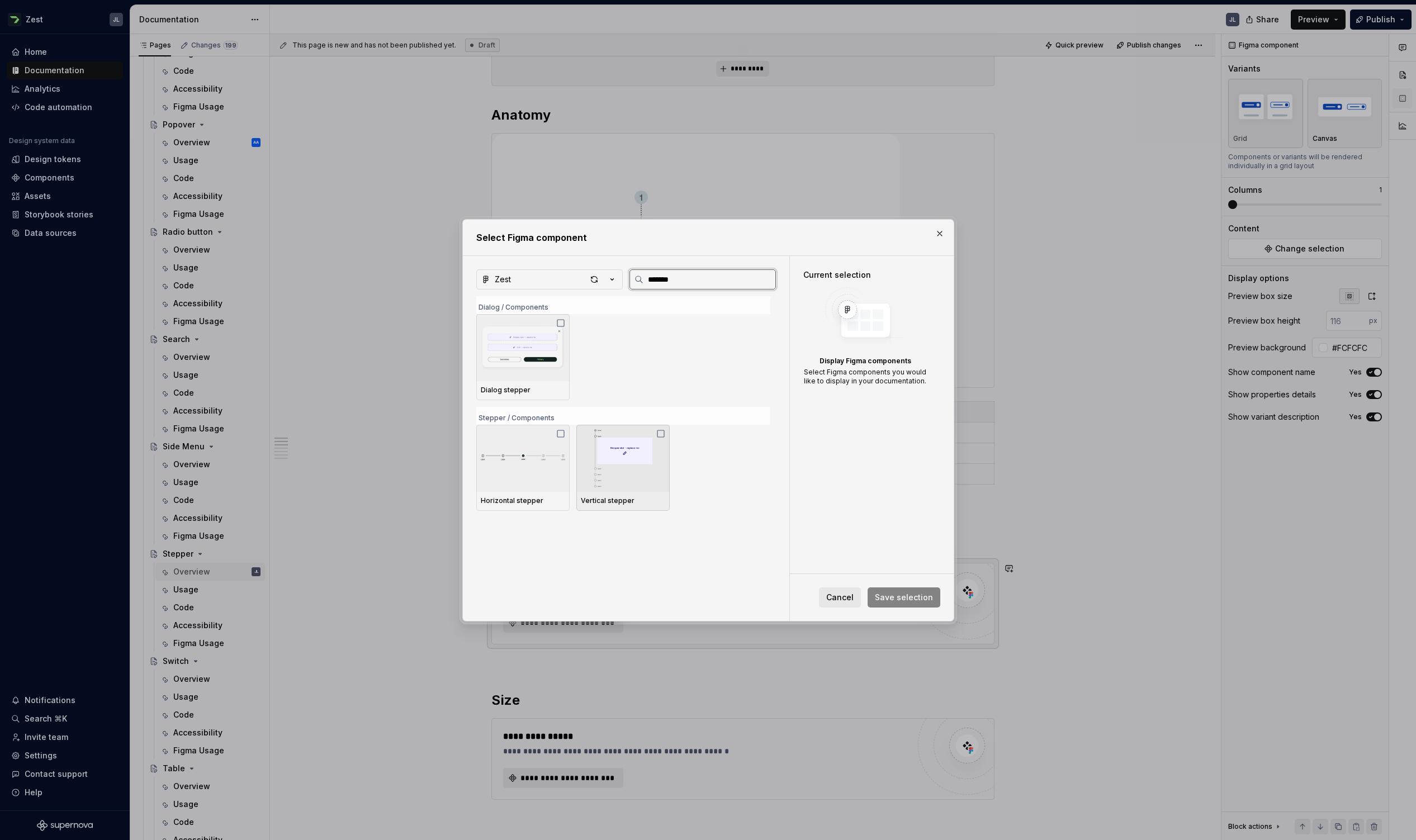
click at [657, 436] on icon at bounding box center [660, 434] width 7 height 7
click at [561, 434] on icon at bounding box center [561, 434] width 9 height 9
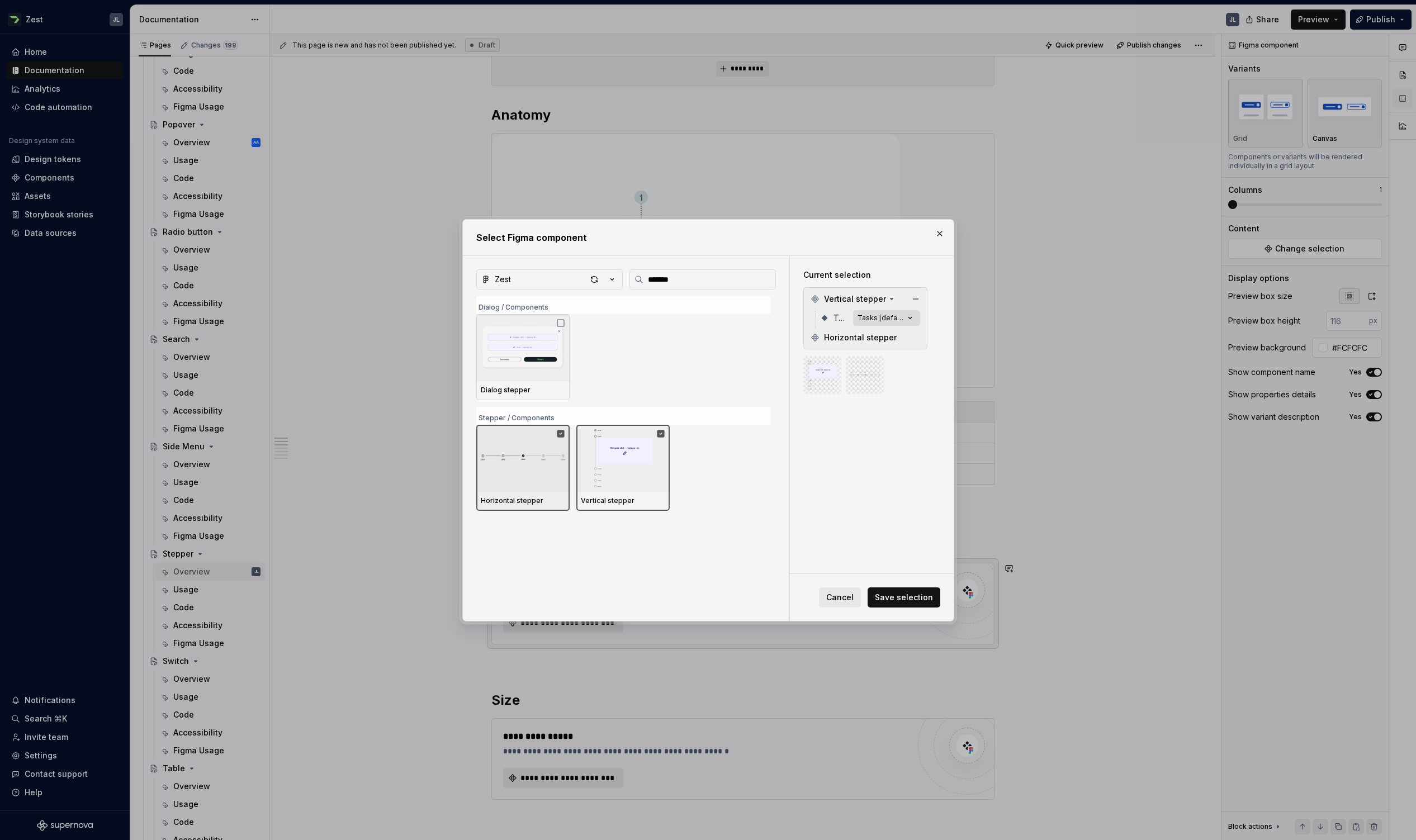
click at [875, 315] on icon "button" at bounding box center [909, 317] width 11 height 11
click at [875, 317] on icon "button" at bounding box center [909, 317] width 11 height 11
click at [875, 512] on span "Save selection" at bounding box center [904, 597] width 58 height 11
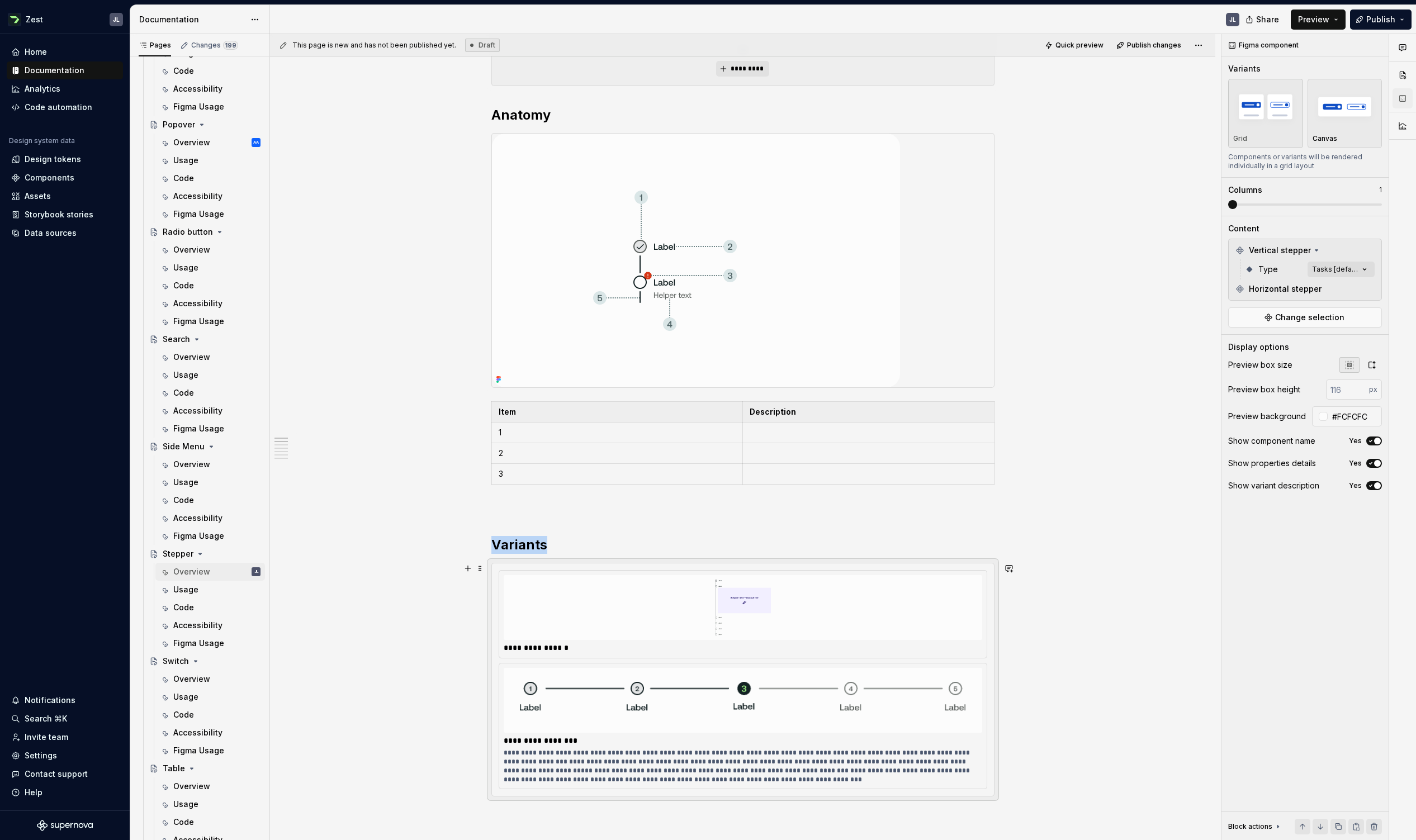
click at [831, 512] on img at bounding box center [742, 608] width 353 height 56
click at [711, 512] on img at bounding box center [742, 608] width 353 height 56
click at [875, 271] on div "Comments Open comments No comments yet Select ‘Comment’ from the block context …" at bounding box center [1318, 437] width 194 height 806
click at [875, 323] on div at bounding box center [1235, 323] width 9 height 9
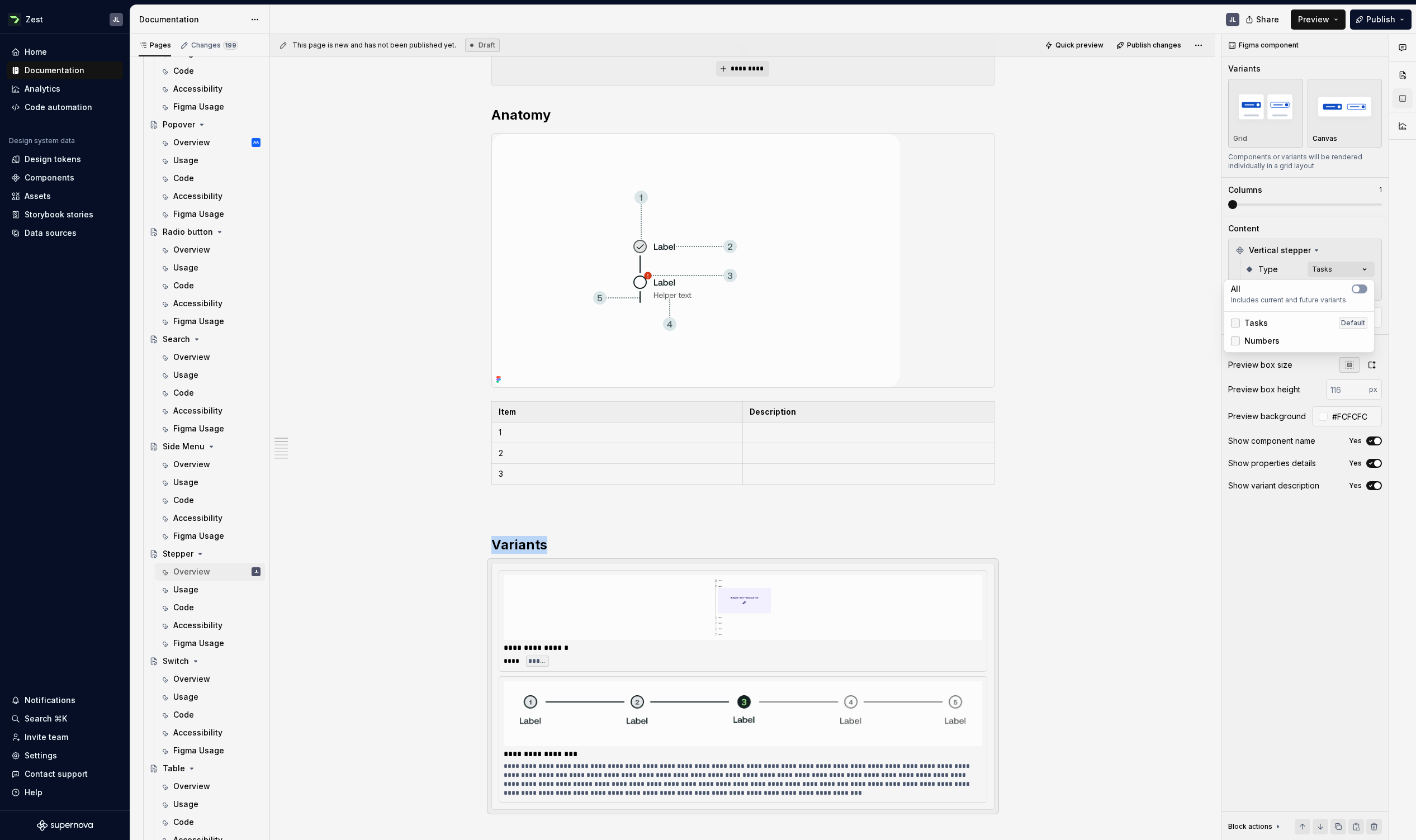
click at [875, 336] on div at bounding box center [1235, 341] width 9 height 9
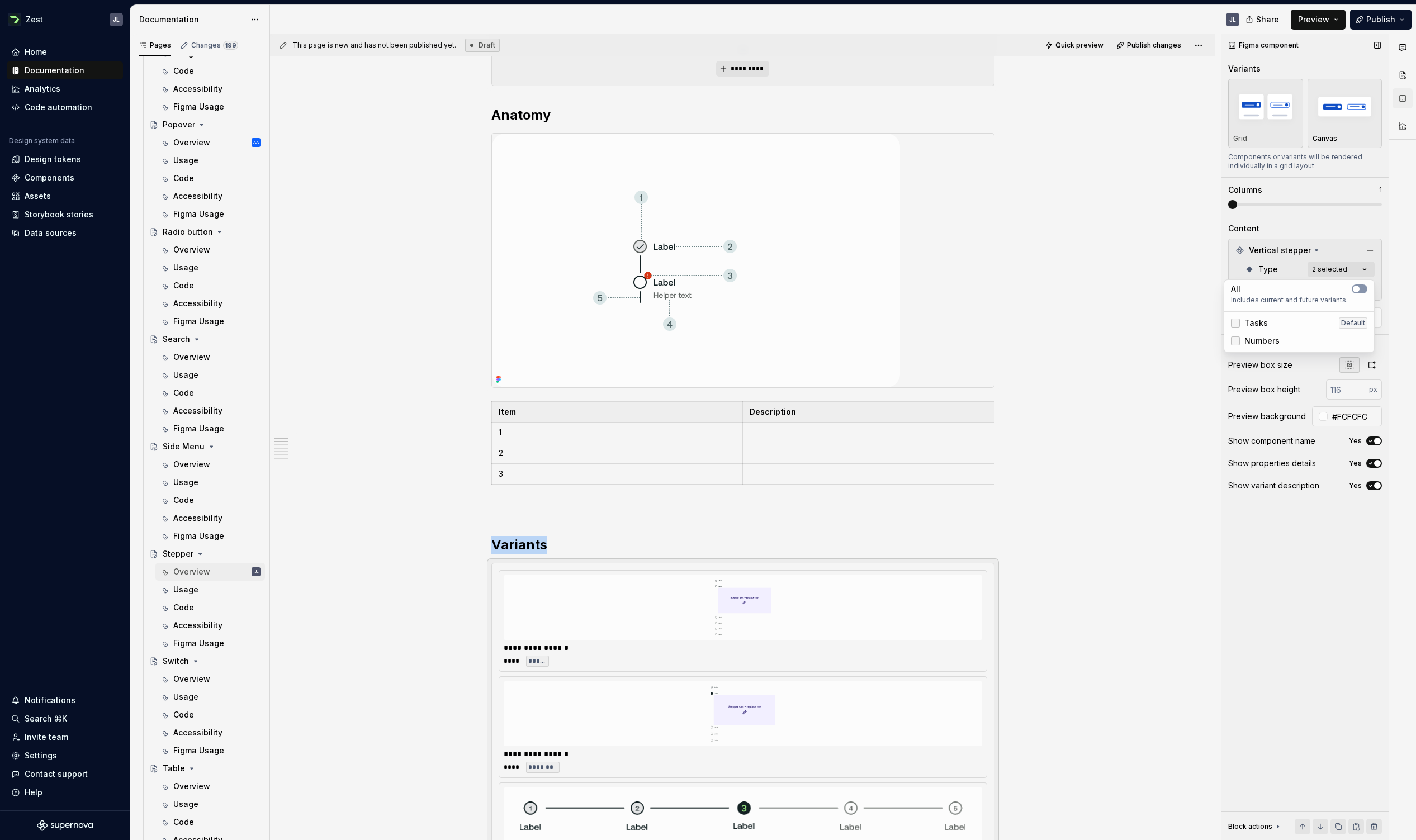
click at [875, 279] on div "Comments Open comments No comments yet Select ‘Comment’ from the block context …" at bounding box center [1318, 437] width 194 height 806
click at [875, 291] on span "Horizontal stepper" at bounding box center [1284, 289] width 72 height 11
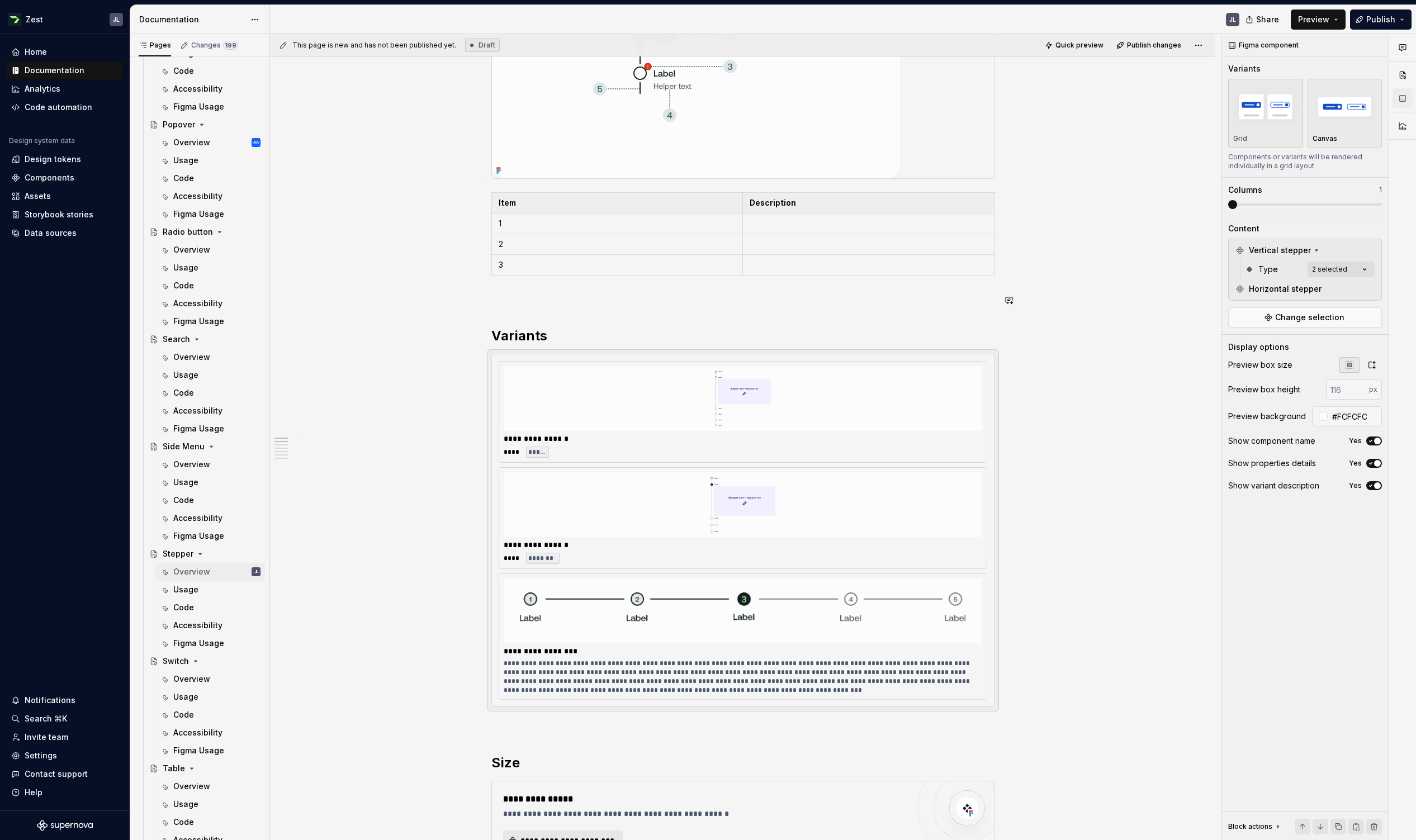
scroll to position [439, 0]
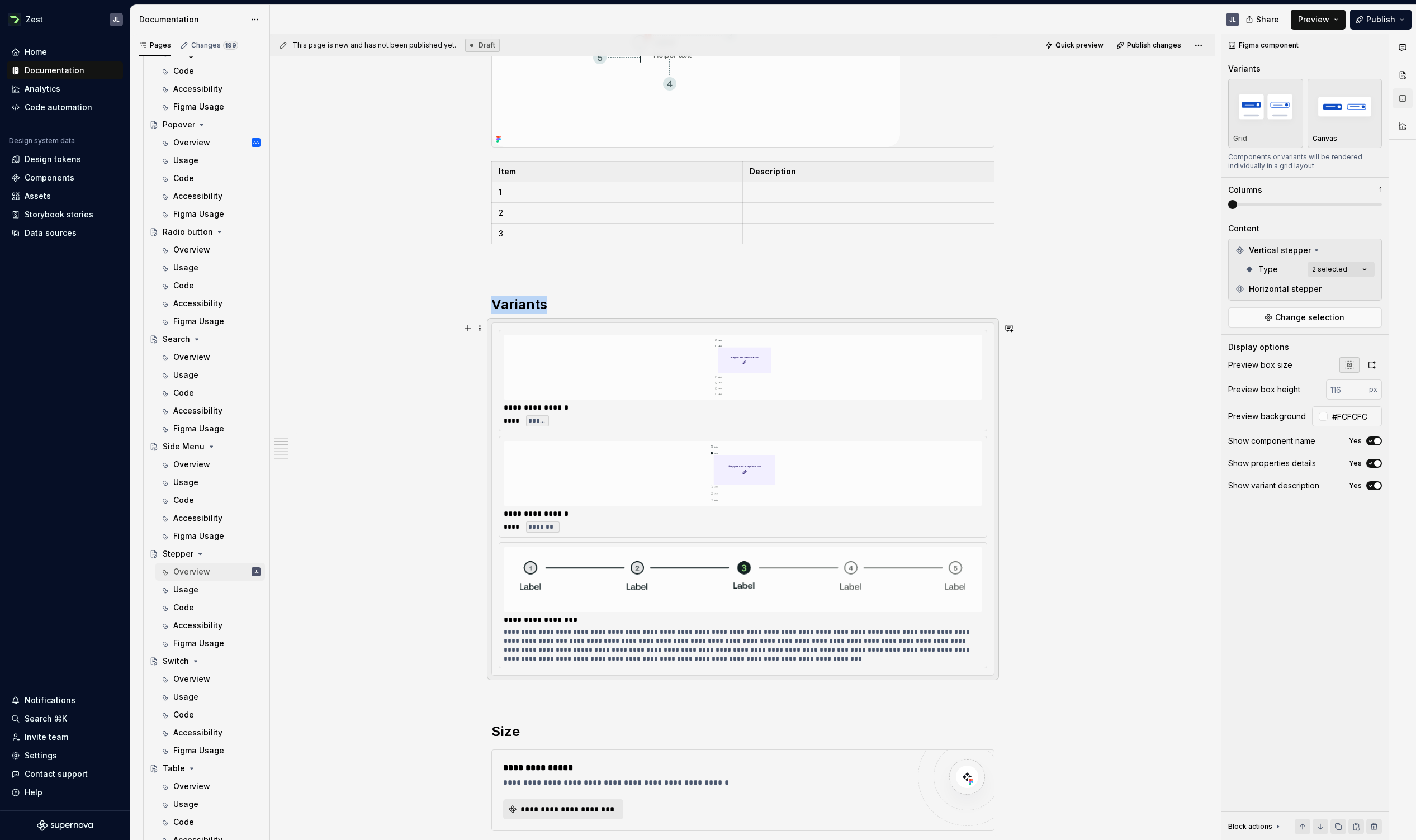
click at [875, 483] on div at bounding box center [743, 473] width 478 height 65
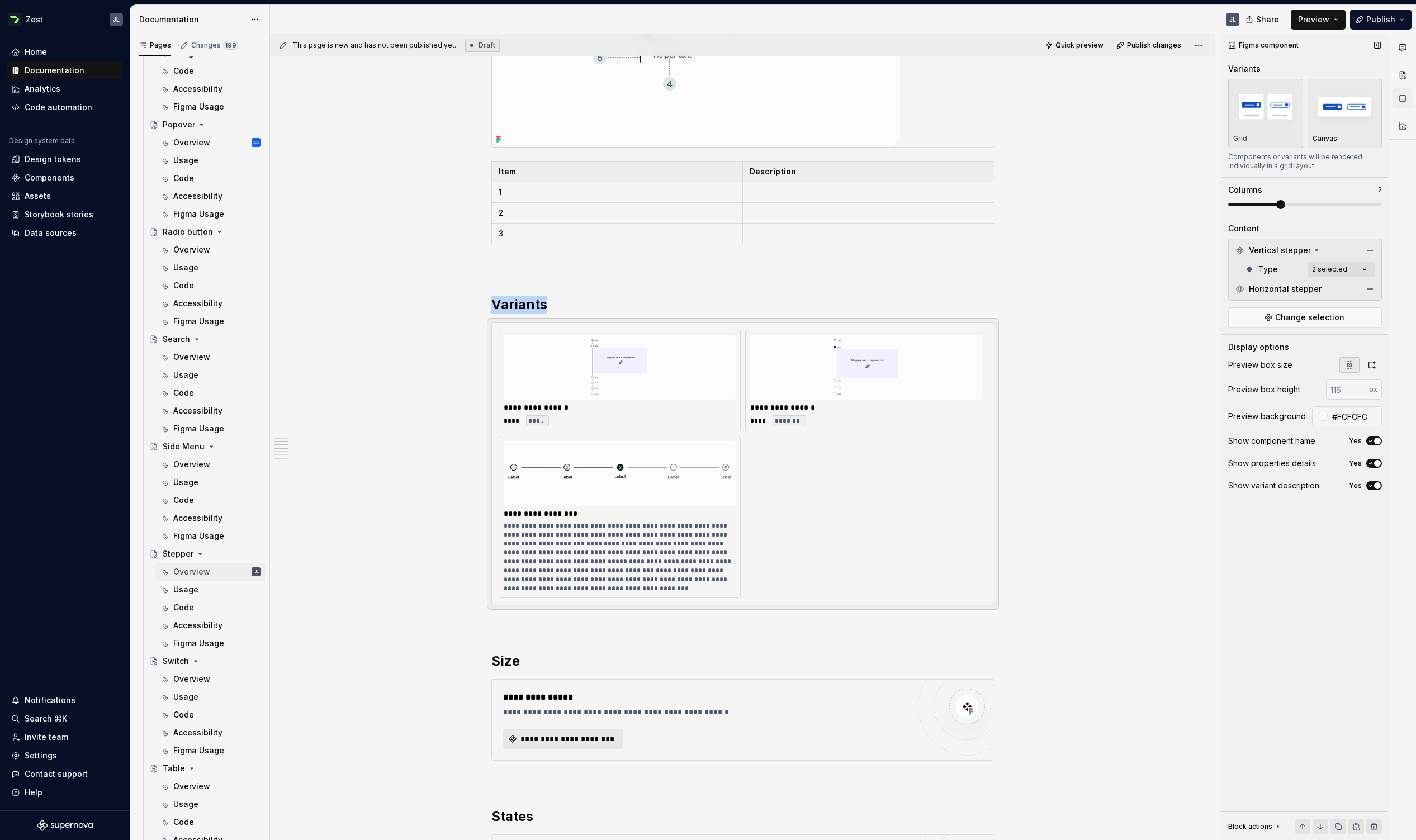
click at [875, 205] on span at bounding box center [1280, 205] width 9 height 9
click at [875, 428] on div "**********" at bounding box center [742, 676] width 945 height 1815
click at [546, 355] on img at bounding box center [619, 367] width 223 height 56
click at [875, 268] on div "Comments Open comments No comments yet Select ‘Comment’ from the block context …" at bounding box center [1318, 437] width 194 height 806
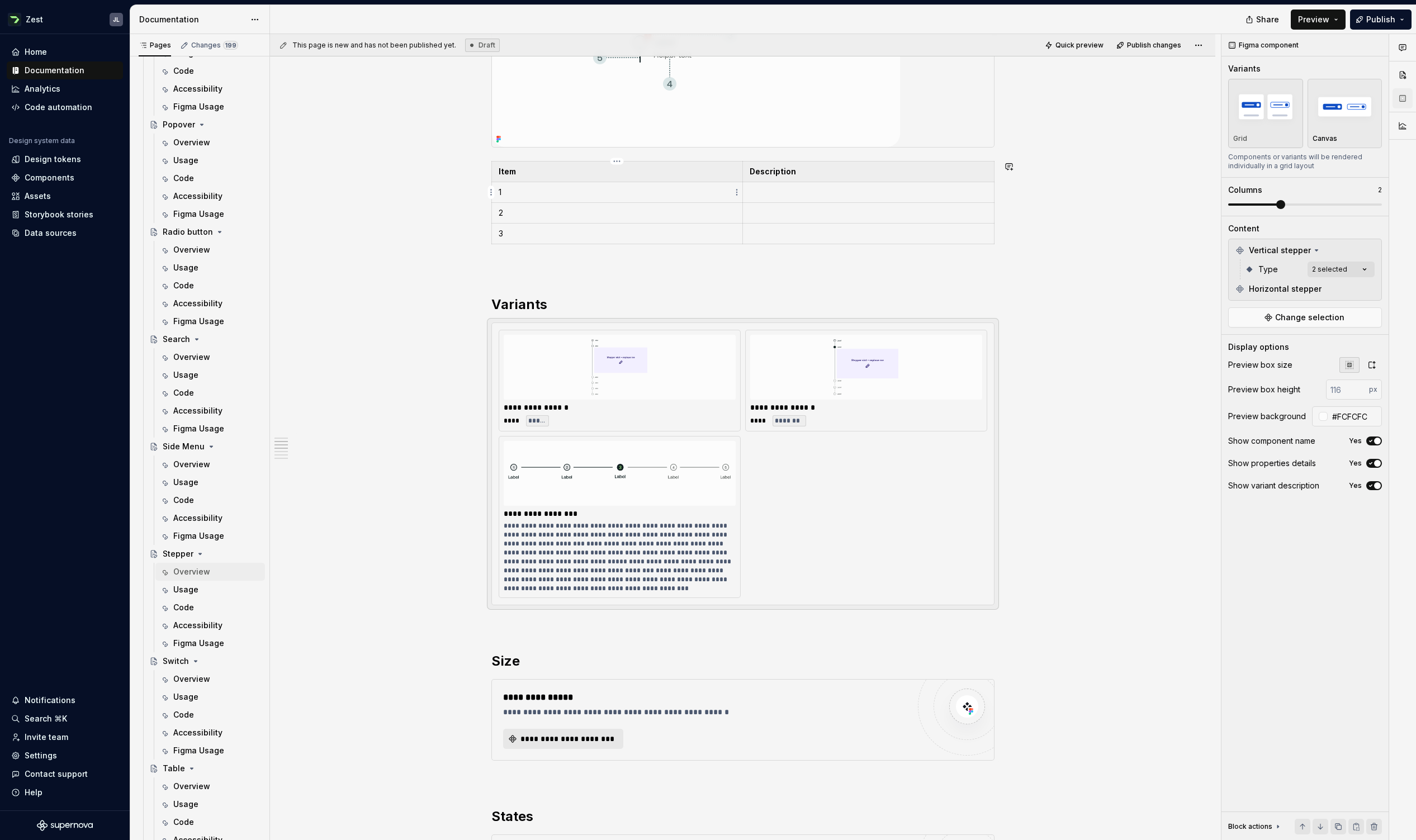
type textarea "*"
